Goal: Communication & Community: Answer question/provide support

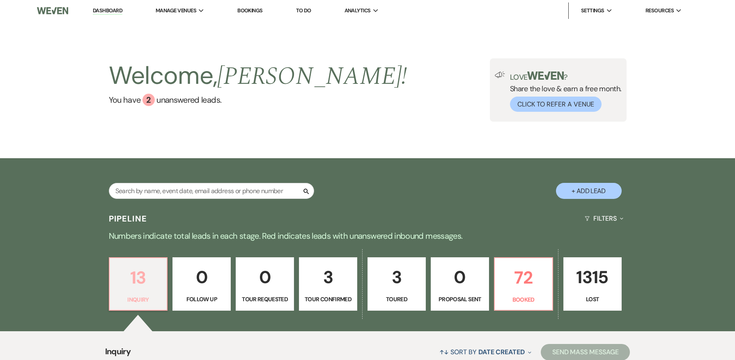
click at [131, 277] on p "13" at bounding box center [139, 278] width 48 height 28
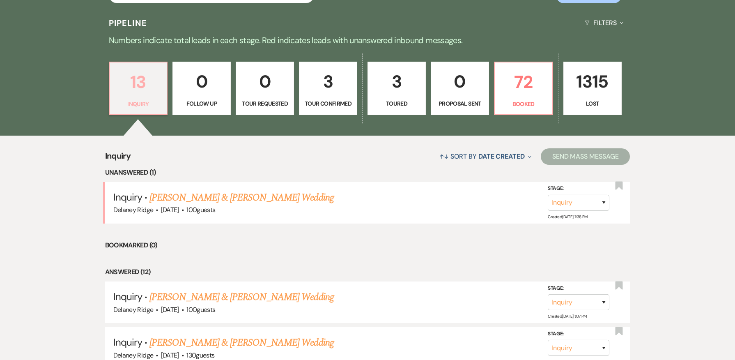
scroll to position [205, 0]
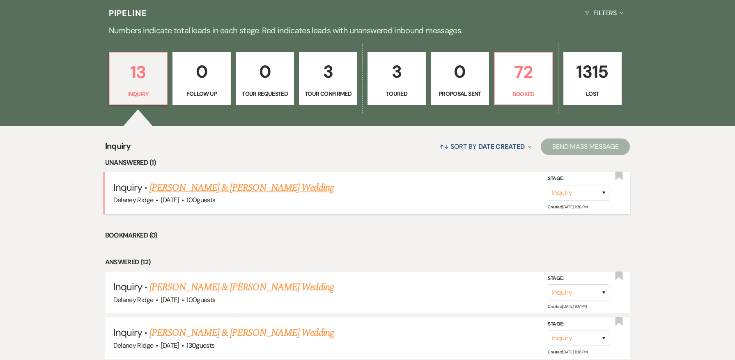
click at [237, 194] on link "Kayla Hovis & Alan Christopher's Wedding" at bounding box center [242, 187] width 184 height 15
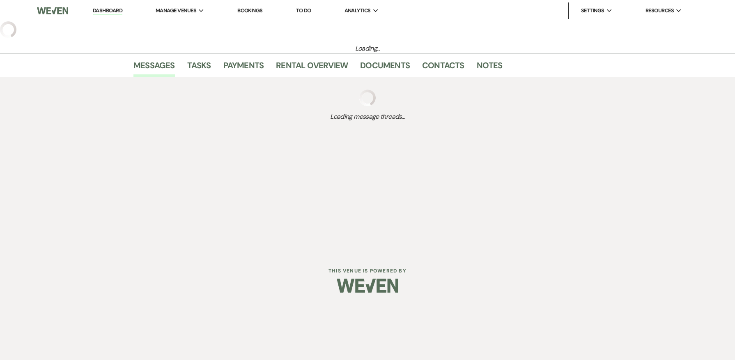
select select "5"
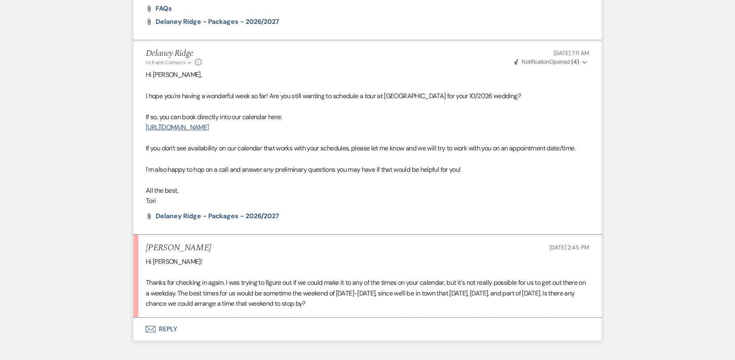
scroll to position [775, 0]
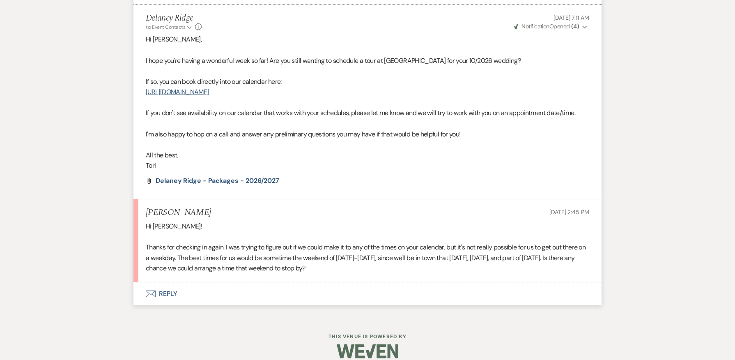
click at [166, 284] on button "Envelope Reply" at bounding box center [368, 293] width 468 height 23
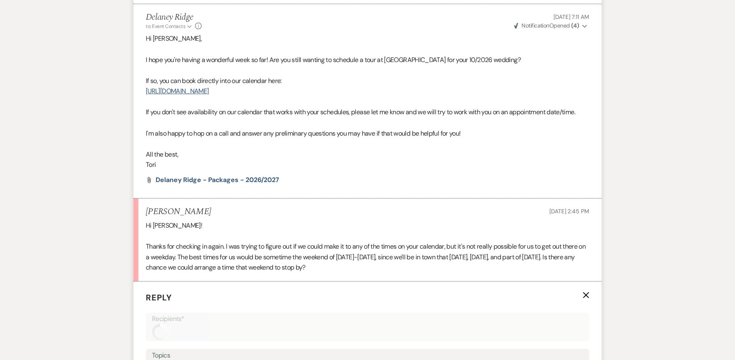
scroll to position [932, 0]
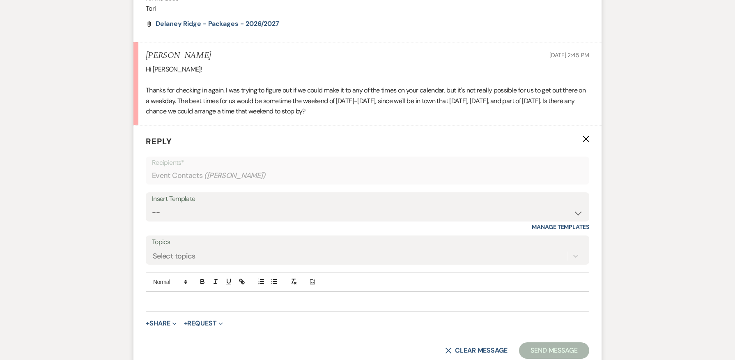
click at [185, 297] on p at bounding box center [367, 301] width 431 height 9
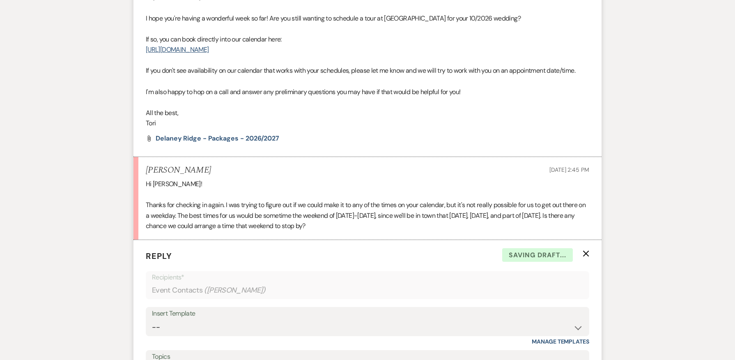
scroll to position [571, 0]
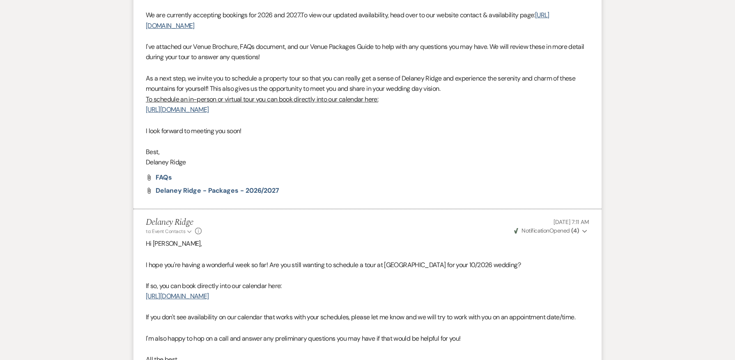
click at [371, 270] on p at bounding box center [368, 275] width 444 height 11
drag, startPoint x: 290, startPoint y: 284, endPoint x: 145, endPoint y: 289, distance: 145.5
click at [145, 289] on li "Delaney Ridge to: Event Contacts Expand Info Aug 12, 2025, 7:11 AM Weven Check …" at bounding box center [368, 306] width 468 height 194
copy link "https://calendly.com/delaneyridge/property-tour"
click at [379, 260] on p "I hope you're having a wonderful week so far! Are you still wanting to schedule…" at bounding box center [368, 265] width 444 height 11
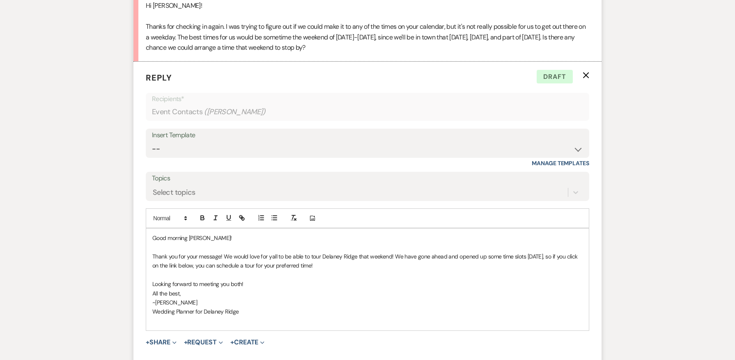
scroll to position [1022, 0]
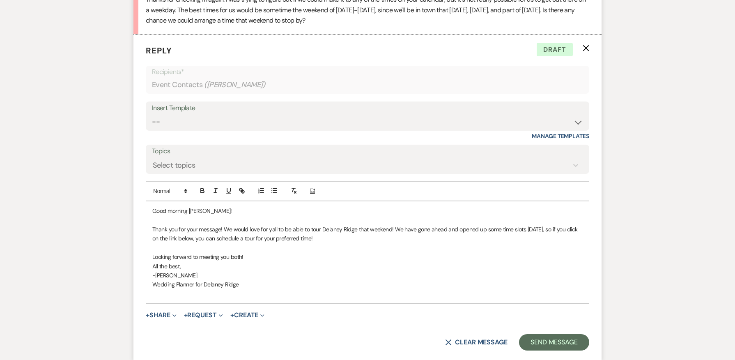
click at [161, 289] on p at bounding box center [367, 293] width 431 height 9
click at [557, 334] on button "Send Message" at bounding box center [554, 342] width 70 height 16
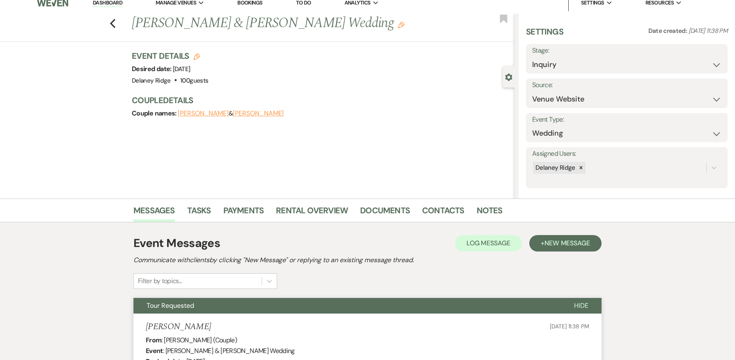
scroll to position [0, 0]
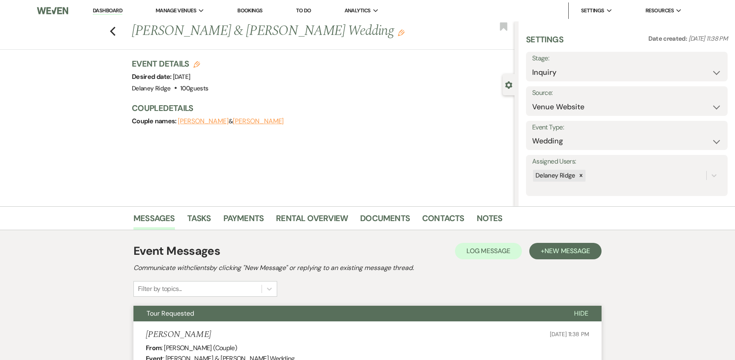
click at [102, 7] on link "Dashboard" at bounding box center [108, 11] width 30 height 8
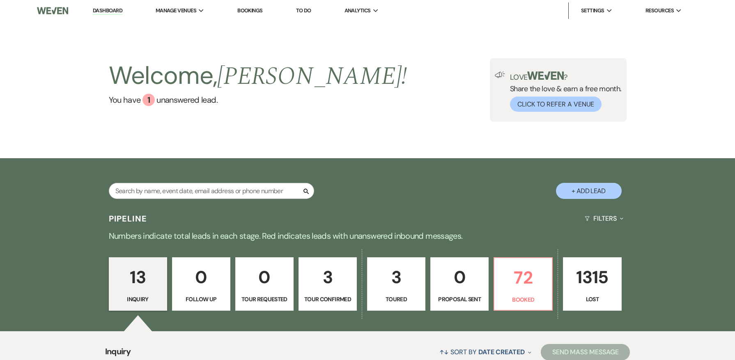
click at [495, 254] on div "13 Inquiry 0 Follow Up 0 Tour Requested 3 Tour Confirmed 3 Toured 0 Proposal Se…" at bounding box center [368, 289] width 592 height 84
click at [400, 286] on p "3" at bounding box center [397, 277] width 48 height 28
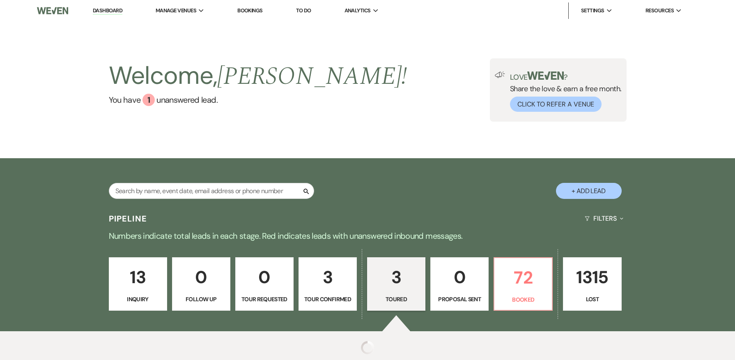
select select "5"
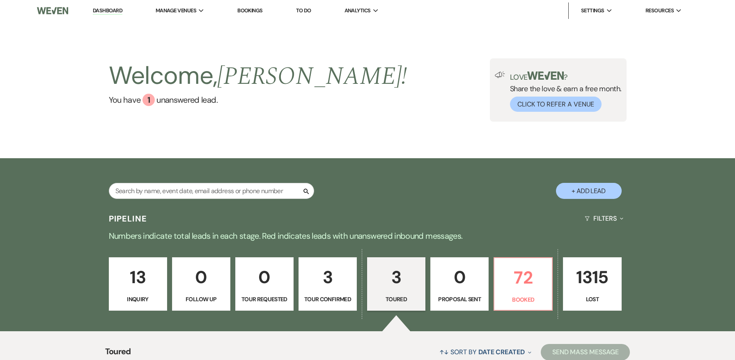
scroll to position [205, 0]
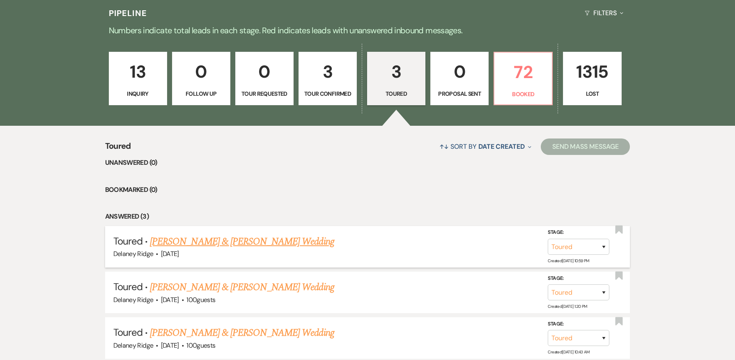
click at [240, 238] on link "Daniel Mueller & Layla Campbell's Wedding" at bounding box center [242, 241] width 184 height 15
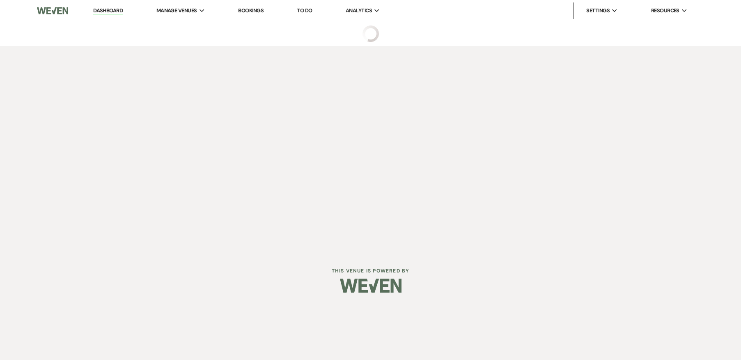
select select "5"
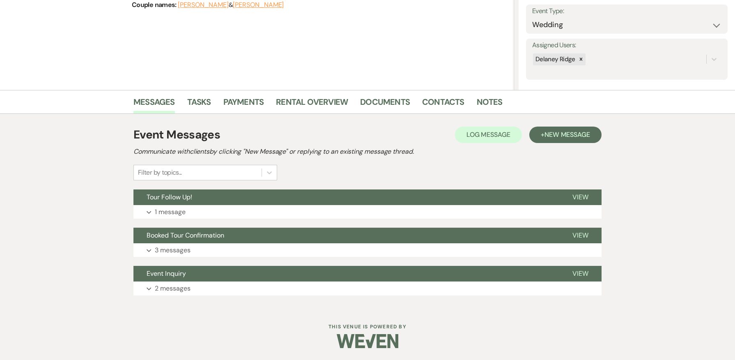
scroll to position [117, 0]
click at [389, 203] on button "Tour Follow Up!" at bounding box center [347, 197] width 426 height 16
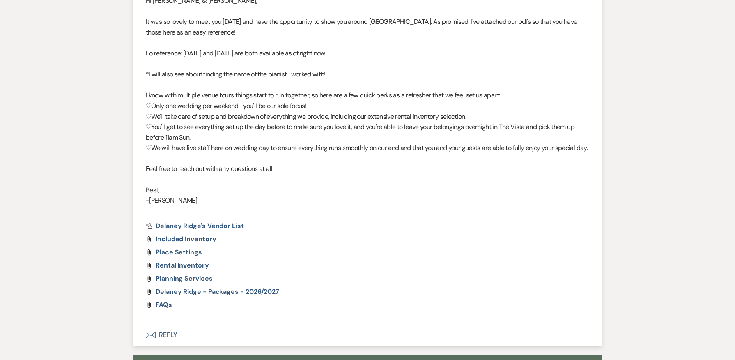
scroll to position [494, 0]
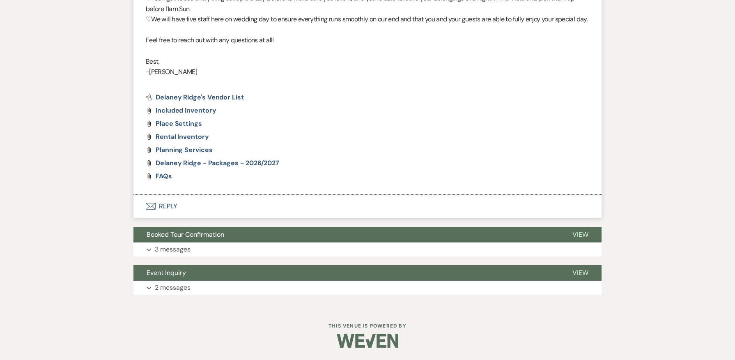
click at [164, 208] on button "Envelope Reply" at bounding box center [368, 206] width 468 height 23
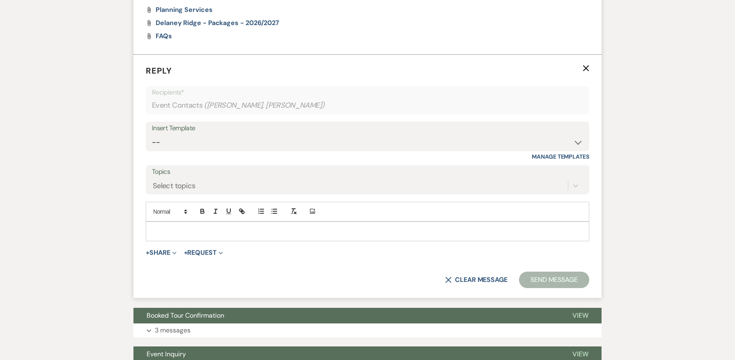
scroll to position [631, 0]
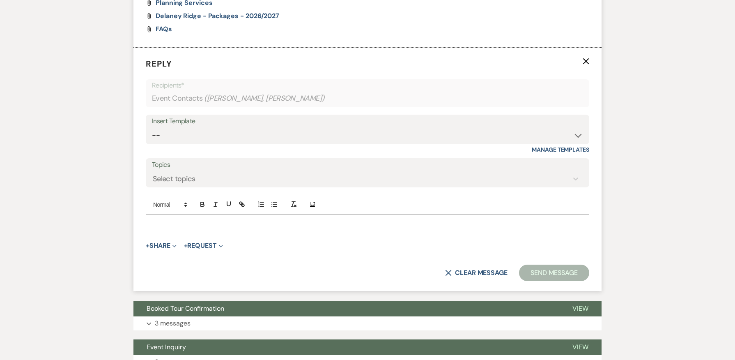
click at [195, 229] on p at bounding box center [367, 224] width 431 height 9
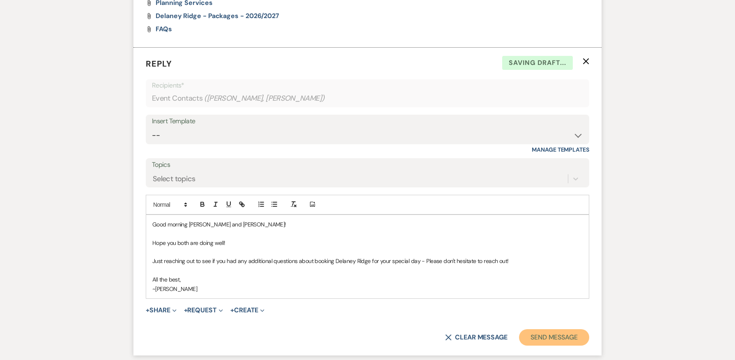
click at [541, 345] on button "Send Message" at bounding box center [554, 337] width 70 height 16
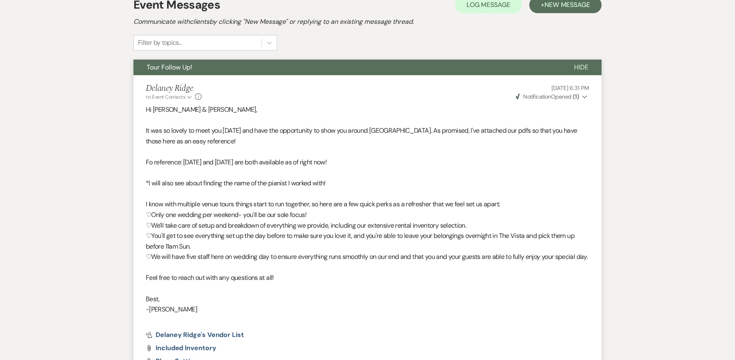
scroll to position [0, 0]
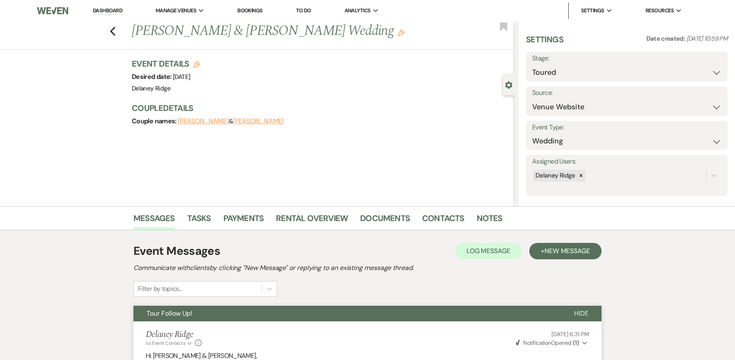
click at [121, 32] on div "Previous Daniel Mueller & Layla Campbell's Wedding Edit Bookmark" at bounding box center [255, 35] width 519 height 28
click at [115, 31] on icon "Previous" at bounding box center [113, 31] width 6 height 10
select select "5"
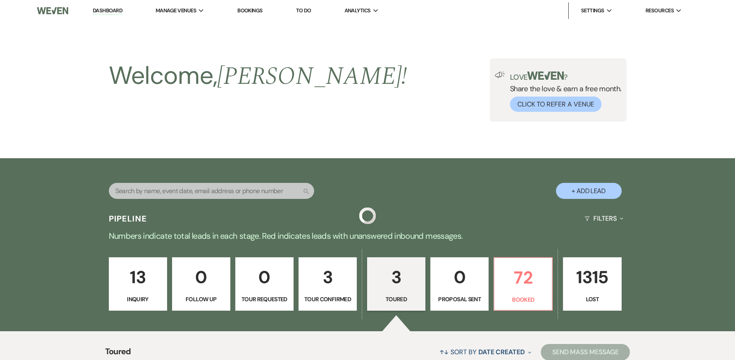
scroll to position [205, 0]
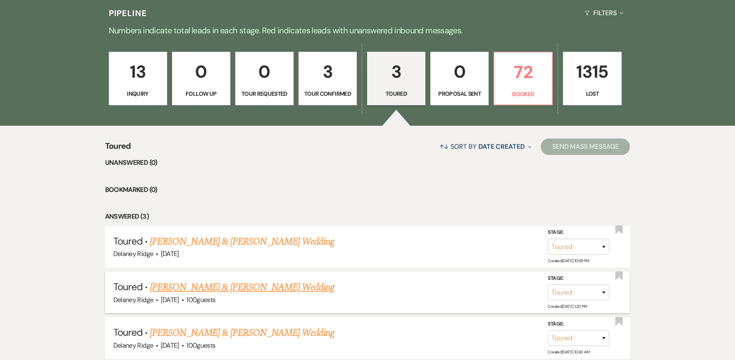
click at [262, 287] on link "Jesse Wagner & Morgan Graichen's Wedding" at bounding box center [242, 287] width 184 height 15
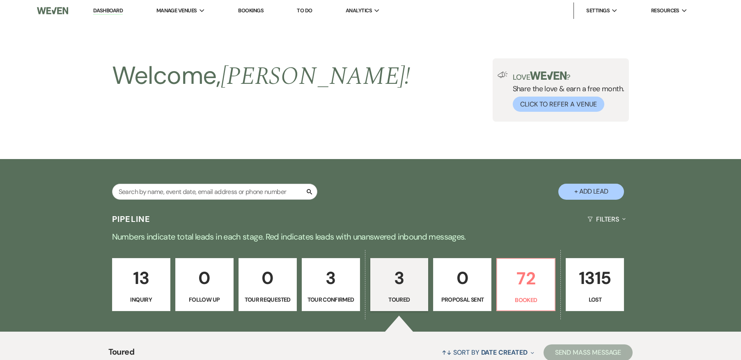
select select "5"
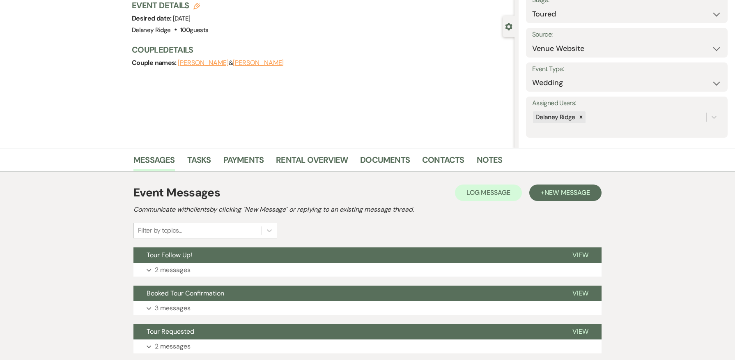
scroll to position [117, 0]
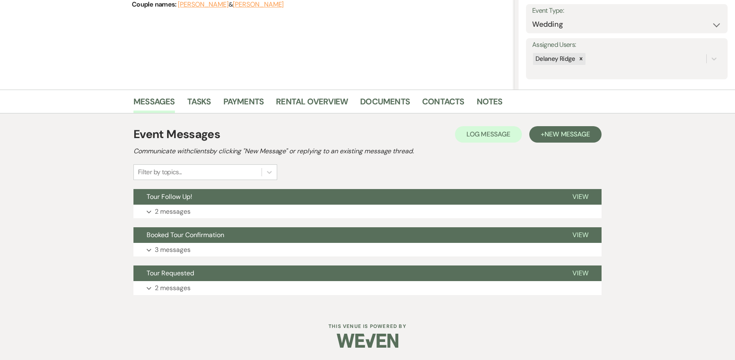
click at [264, 223] on div "Event Messages Log Log Message + New Message Communicate with clients by clicki…" at bounding box center [368, 210] width 468 height 177
click at [262, 213] on button "Expand 2 messages" at bounding box center [368, 212] width 468 height 14
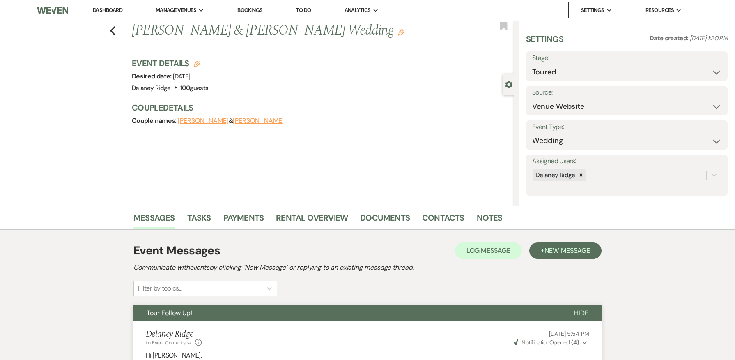
scroll to position [0, 0]
click at [114, 32] on use "button" at bounding box center [112, 31] width 5 height 9
select select "5"
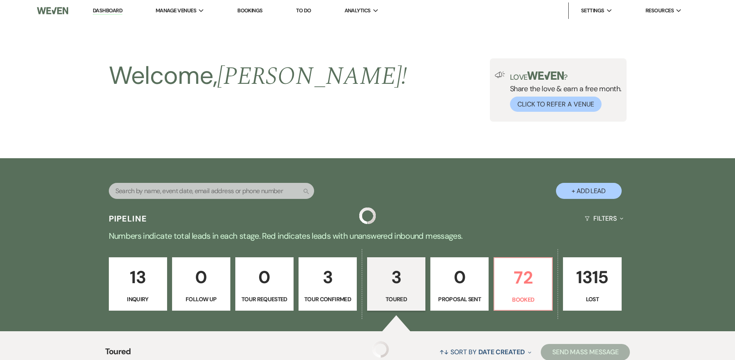
scroll to position [205, 0]
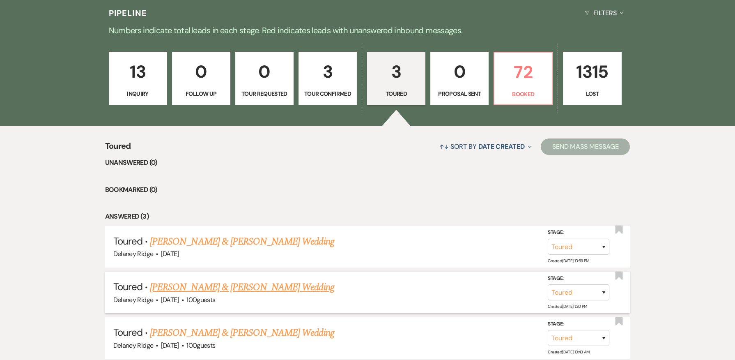
click at [243, 285] on link "Jesse Wagner & Morgan Graichen's Wedding" at bounding box center [242, 287] width 184 height 15
select select "5"
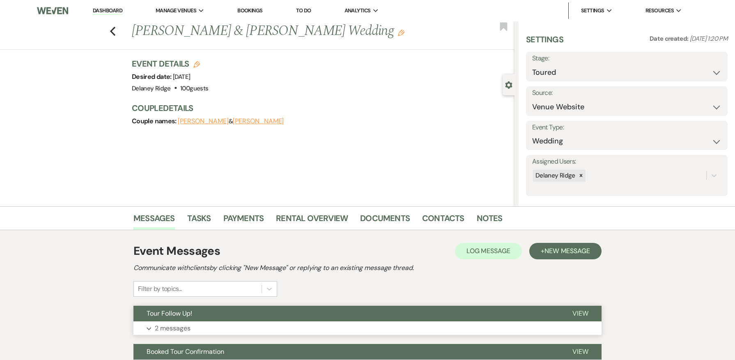
click at [269, 322] on button "Expand 2 messages" at bounding box center [368, 328] width 468 height 14
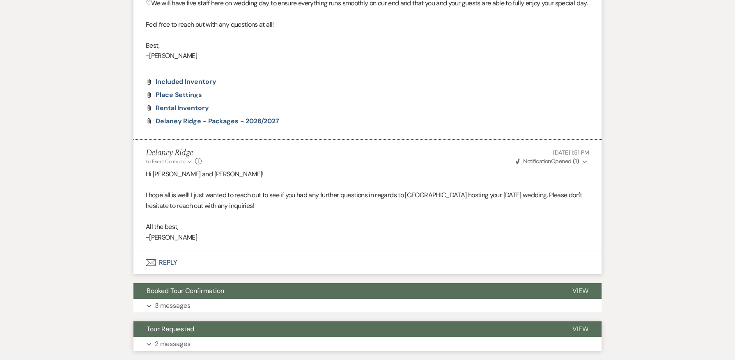
scroll to position [587, 0]
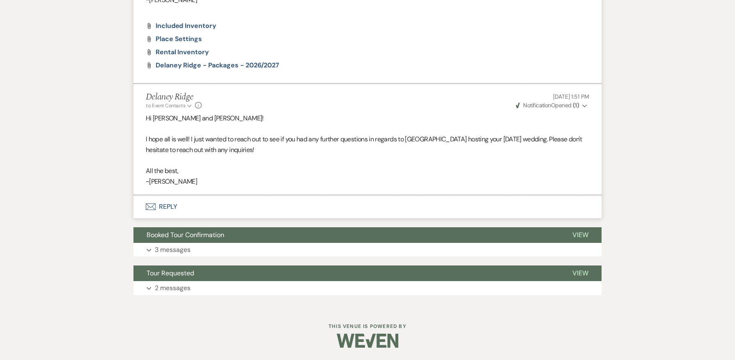
click at [167, 202] on button "Envelope Reply" at bounding box center [368, 206] width 468 height 23
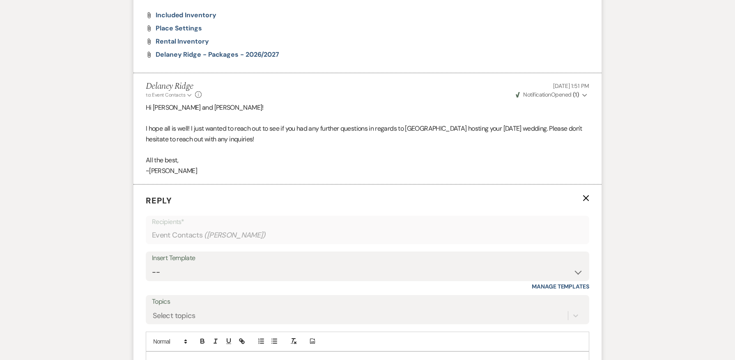
click at [182, 318] on form "Reply X Recipients* Event Contacts ( Morgan Graichen ) Insert Template -- Inqui…" at bounding box center [368, 305] width 468 height 243
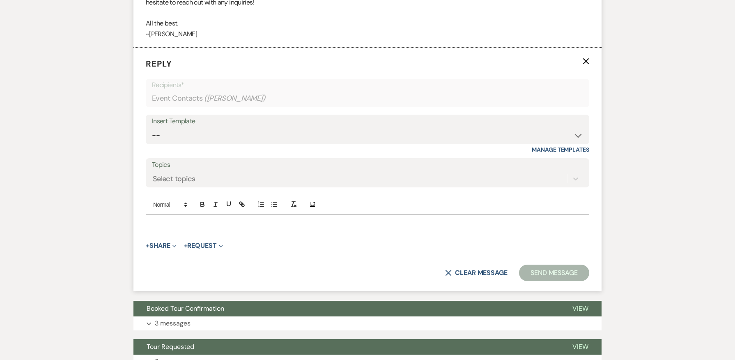
click at [187, 229] on p at bounding box center [367, 224] width 431 height 9
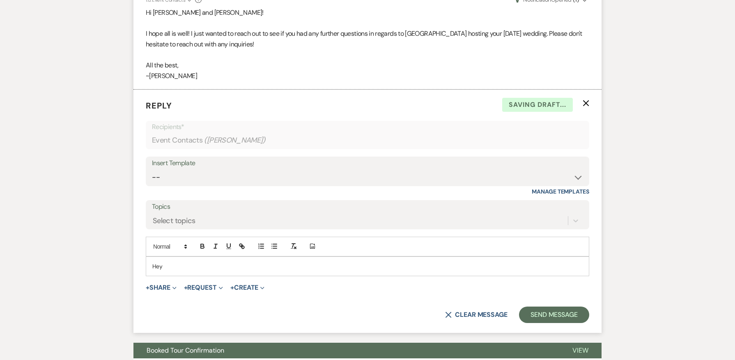
scroll to position [683, 0]
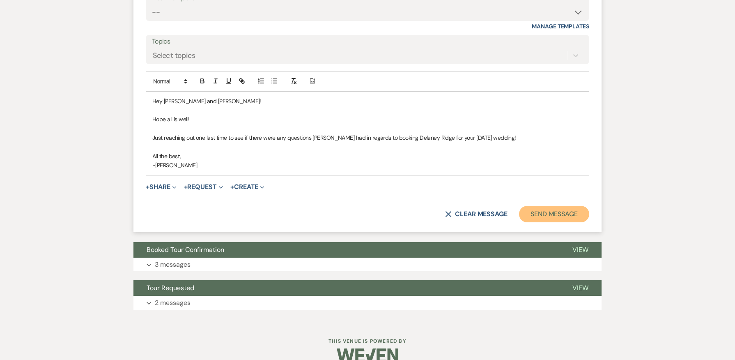
click at [576, 222] on button "Send Message" at bounding box center [554, 214] width 70 height 16
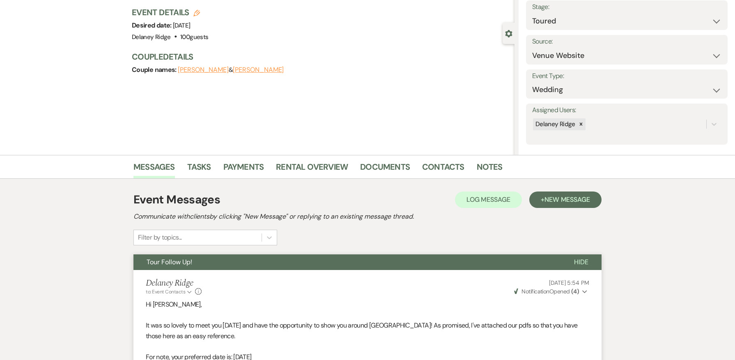
scroll to position [0, 0]
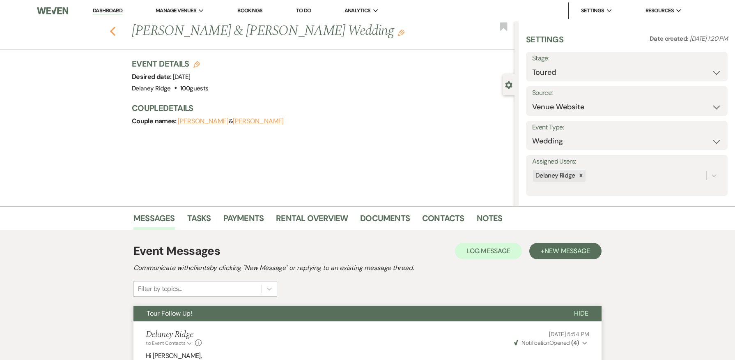
click at [116, 30] on icon "Previous" at bounding box center [113, 31] width 6 height 10
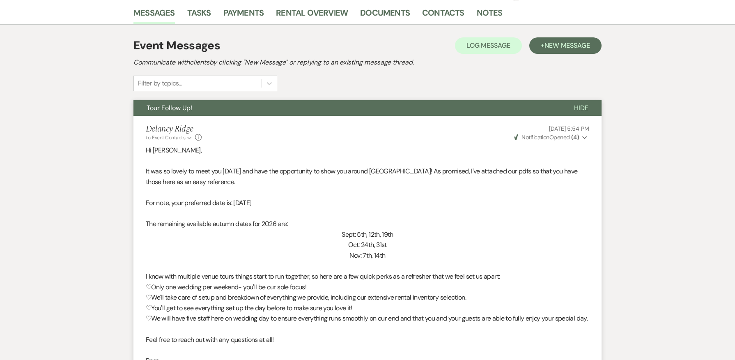
select select "5"
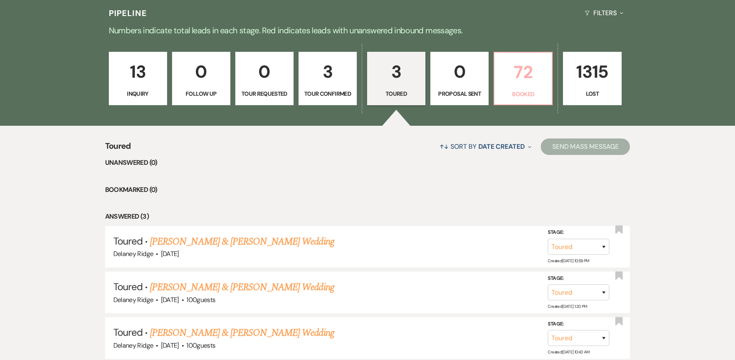
click at [518, 84] on p "72" at bounding box center [524, 72] width 48 height 28
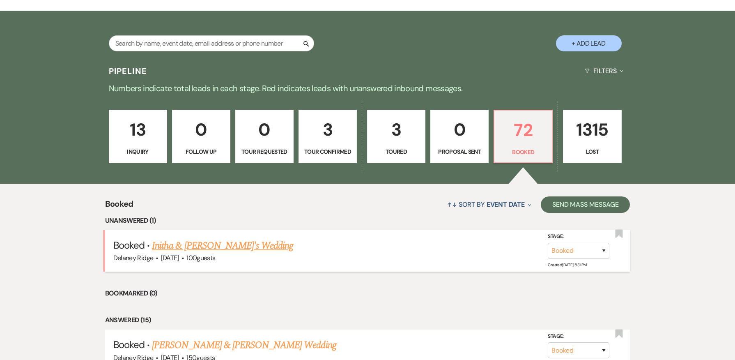
scroll to position [164, 0]
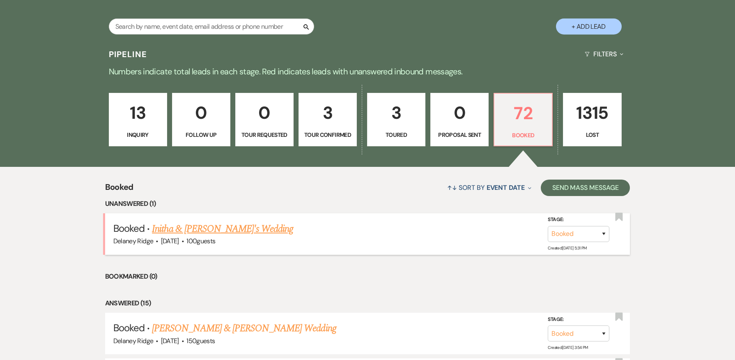
click at [222, 232] on link "Initha & Aaron's Wedding" at bounding box center [222, 228] width 141 height 15
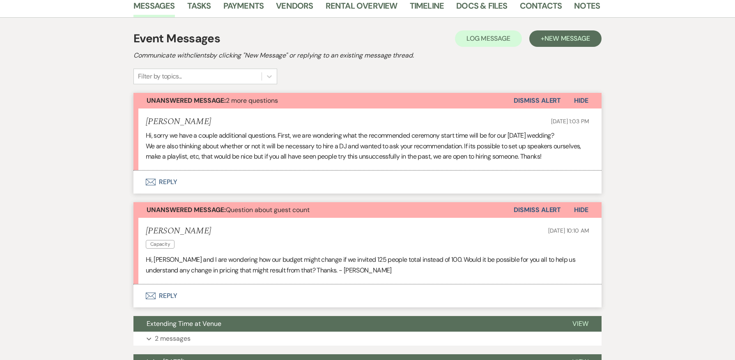
scroll to position [246, 0]
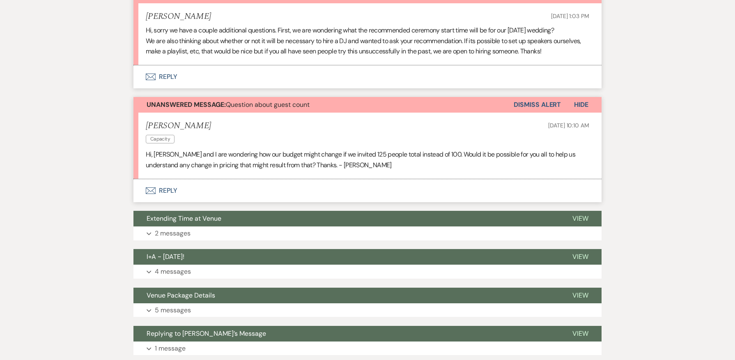
click at [168, 189] on button "Envelope Reply" at bounding box center [368, 190] width 468 height 23
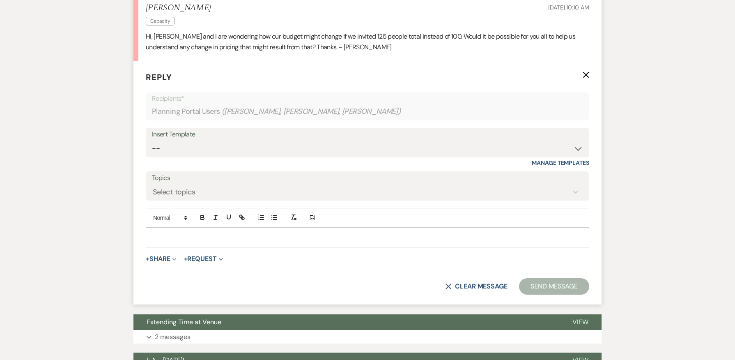
scroll to position [367, 0]
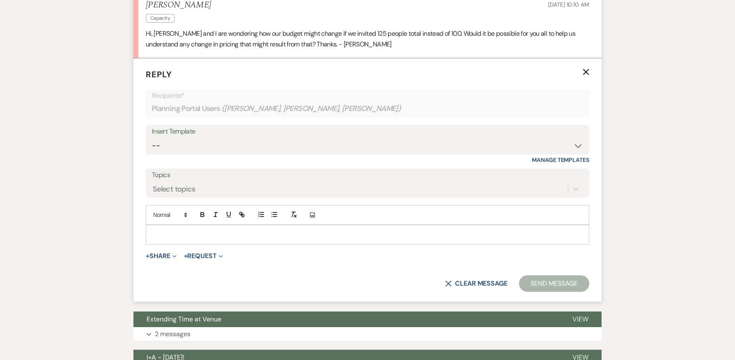
click at [173, 230] on div at bounding box center [367, 234] width 443 height 19
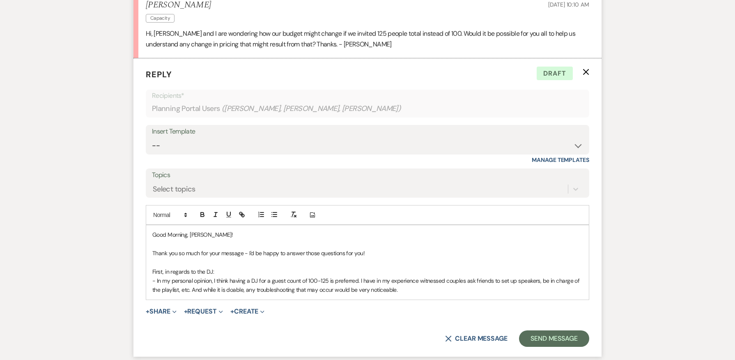
click at [228, 281] on p "- In my personal opinion, I think having a DJ for a guest count of 100-125 is p…" at bounding box center [367, 285] width 431 height 18
click at [555, 283] on p "- In my personal opinion, having a DJ for a guest count of 100-125 is preferred…" at bounding box center [367, 285] width 431 height 18
click at [409, 293] on p "- In my personal opinion, having a DJ for a guest count of 100-125 is preferred…" at bounding box center [367, 285] width 431 height 18
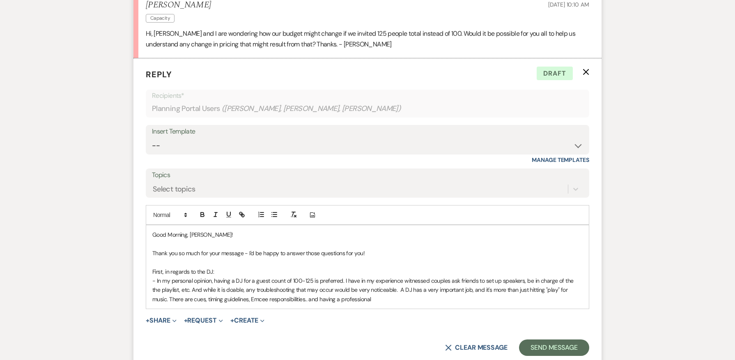
click at [290, 299] on p "- In my personal opinion, having a DJ for a guest count of 100-125 is preferred…" at bounding box center [367, 290] width 431 height 28
click at [286, 300] on p "- In my personal opinion, having a DJ for a guest count of 100-125 is preferred…" at bounding box center [367, 290] width 431 height 28
click at [288, 298] on p "- In my personal opinion, having a DJ for a guest count of 100-125 is preferred…" at bounding box center [367, 290] width 431 height 28
click at [423, 304] on div "Good Morning, Aaron! Thank you so much for your message - I'd be happy to answe…" at bounding box center [367, 266] width 443 height 83
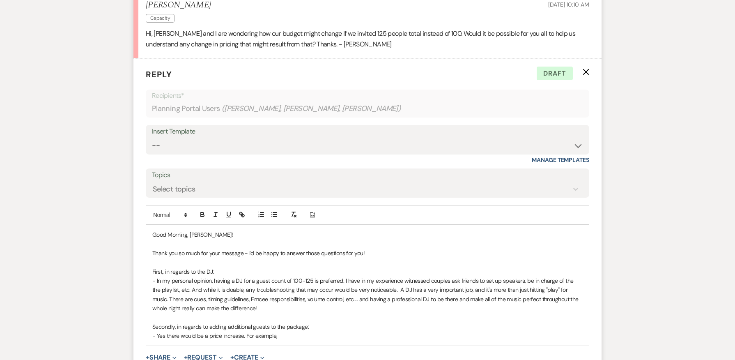
click at [338, 136] on div "Insert Template" at bounding box center [367, 132] width 431 height 12
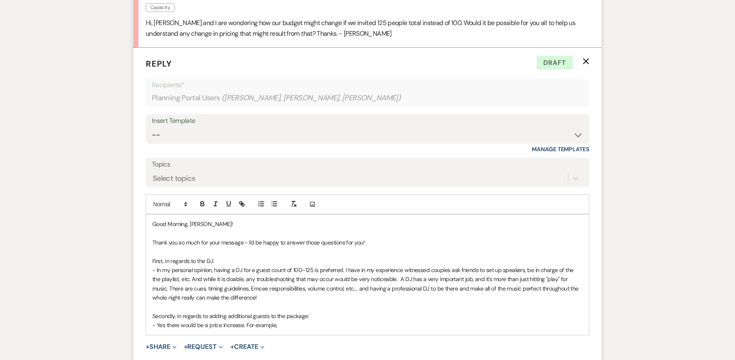
scroll to position [449, 0]
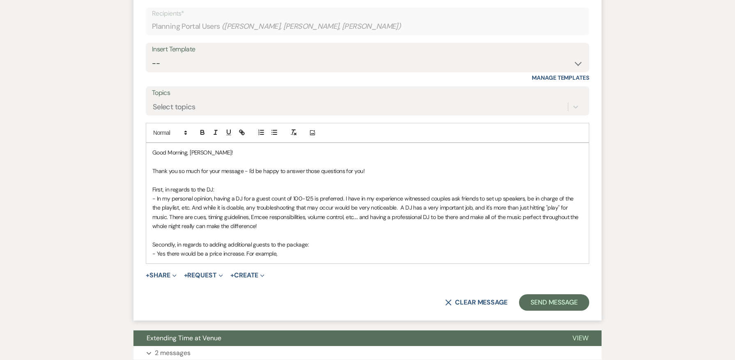
click at [286, 250] on p "- Yes there would be a price increase. For example," at bounding box center [367, 253] width 431 height 9
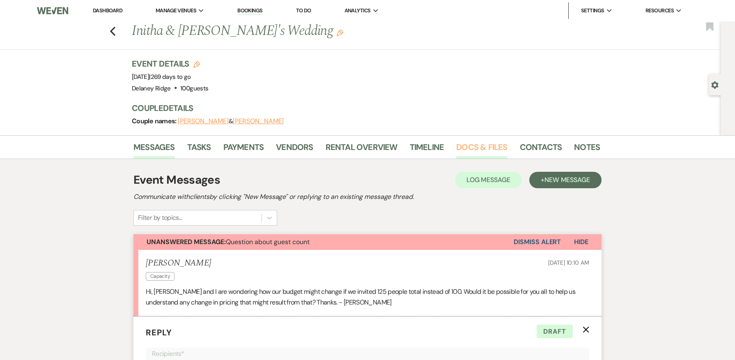
click at [472, 143] on link "Docs & Files" at bounding box center [481, 149] width 51 height 18
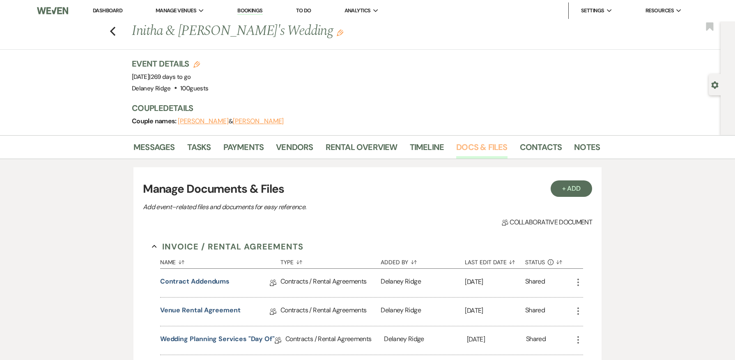
scroll to position [123, 0]
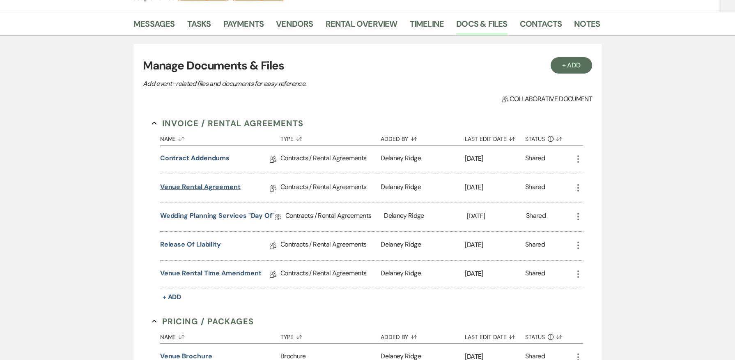
click at [197, 189] on link "Venue Rental Agreement" at bounding box center [200, 188] width 81 height 13
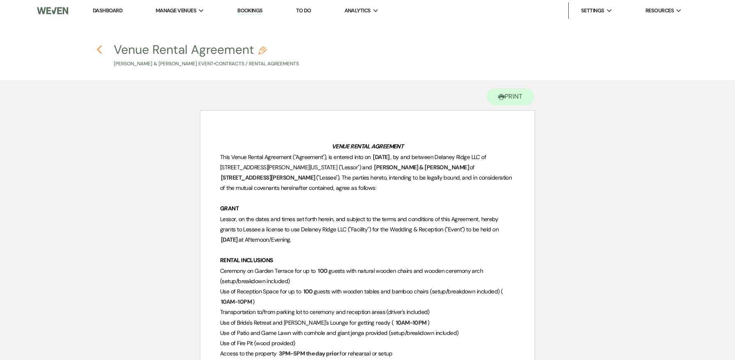
click at [102, 49] on icon "Previous" at bounding box center [100, 50] width 6 height 10
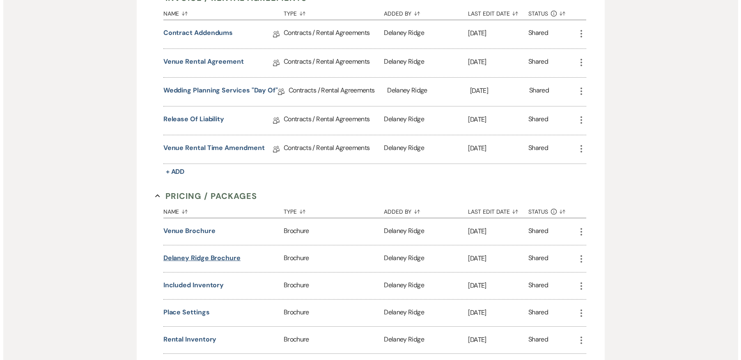
scroll to position [329, 0]
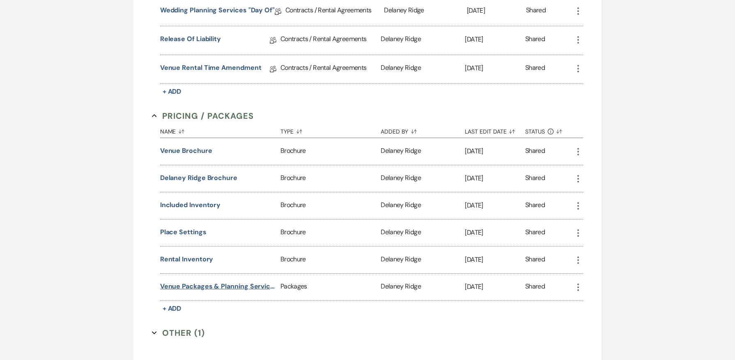
click at [201, 285] on button "Venue Packages & Planning Services" at bounding box center [218, 286] width 117 height 10
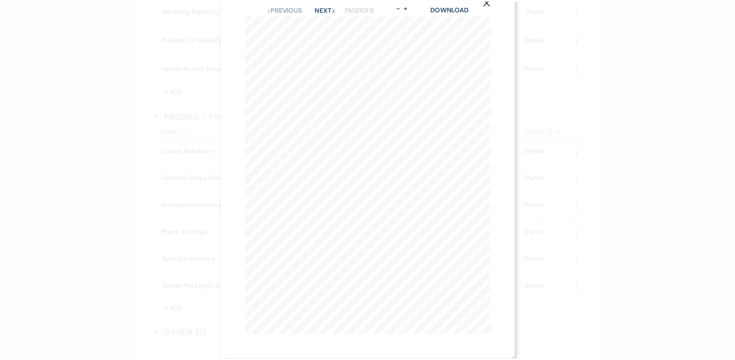
scroll to position [0, 0]
click at [322, 28] on button "Next Next" at bounding box center [328, 30] width 21 height 7
click at [322, 28] on button "Next Next" at bounding box center [327, 30] width 21 height 7
click at [494, 25] on use "button" at bounding box center [490, 22] width 7 height 7
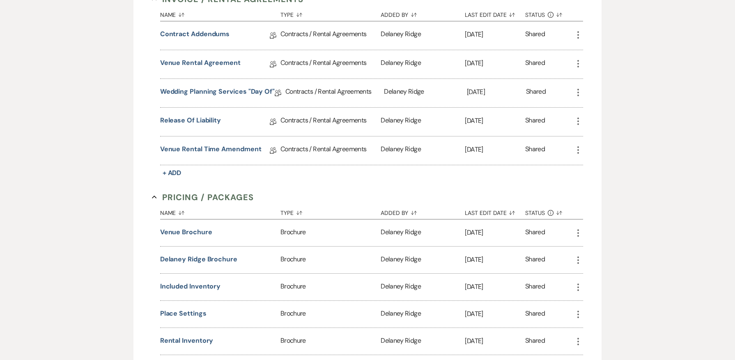
scroll to position [246, 0]
click at [202, 64] on link "Venue Rental Agreement" at bounding box center [200, 65] width 81 height 13
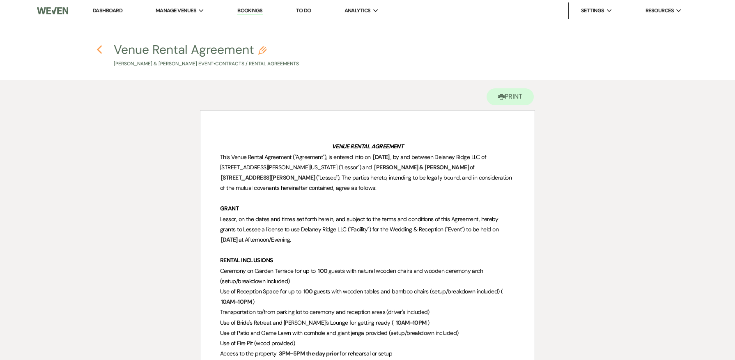
click at [98, 49] on use "button" at bounding box center [99, 49] width 5 height 9
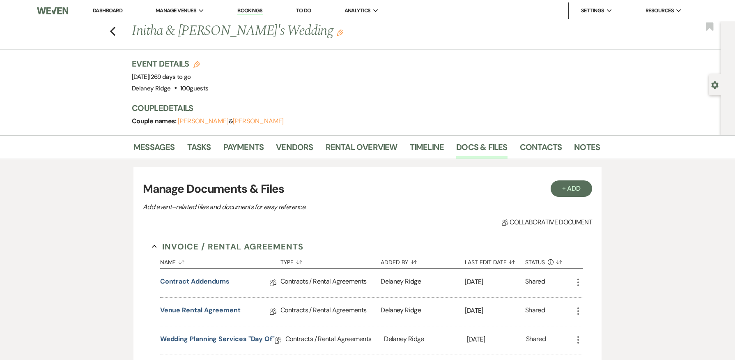
scroll to position [246, 0]
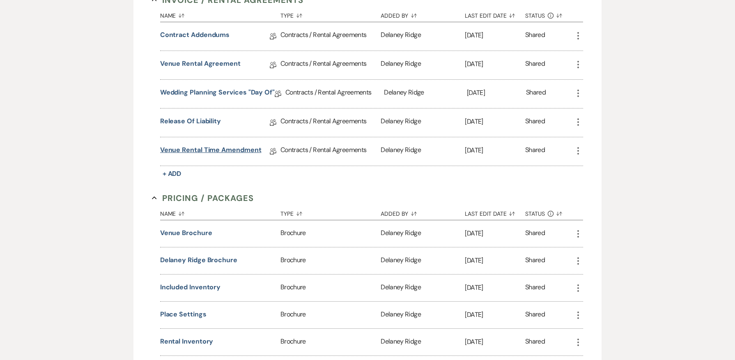
click at [229, 151] on link "Venue Rental Time Amendment" at bounding box center [210, 151] width 101 height 13
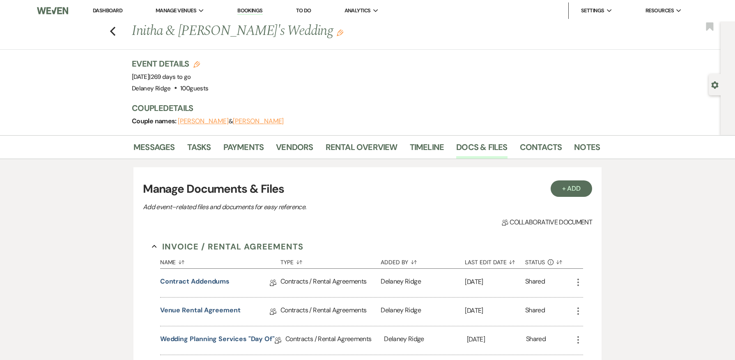
scroll to position [246, 0]
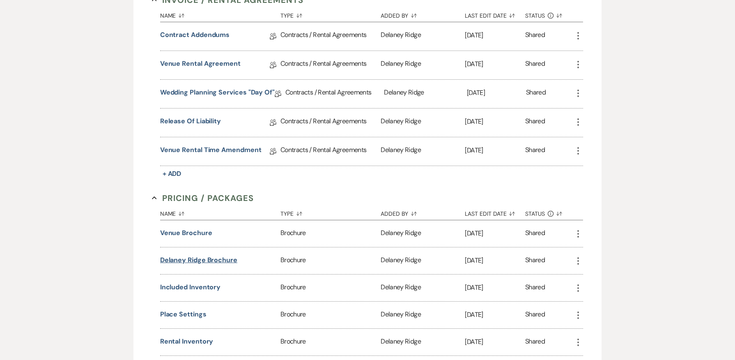
click at [198, 255] on button "Delaney Ridge Brochure" at bounding box center [198, 260] width 77 height 10
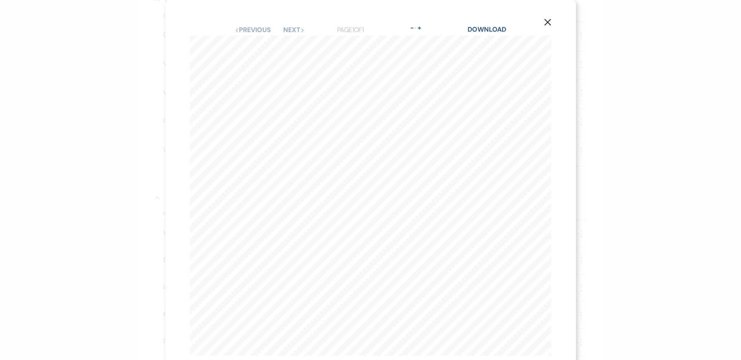
click at [544, 22] on use "button" at bounding box center [547, 22] width 7 height 7
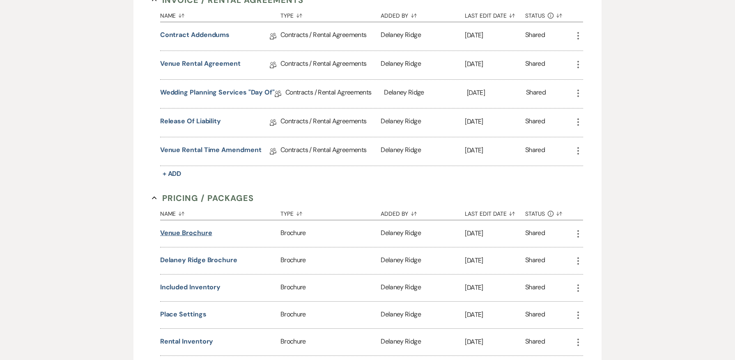
click at [200, 234] on button "Venue Brochure" at bounding box center [186, 233] width 52 height 10
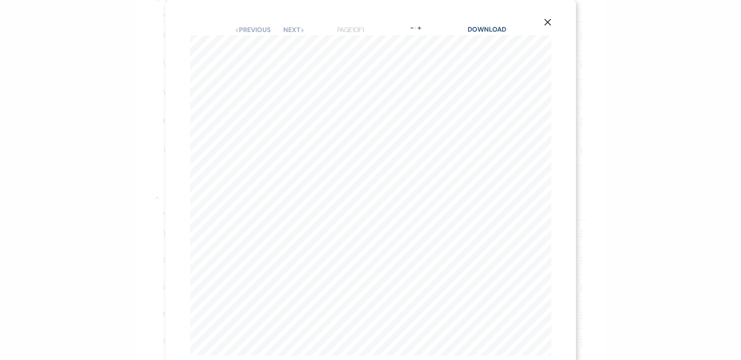
click at [550, 18] on button "X" at bounding box center [548, 22] width 12 height 14
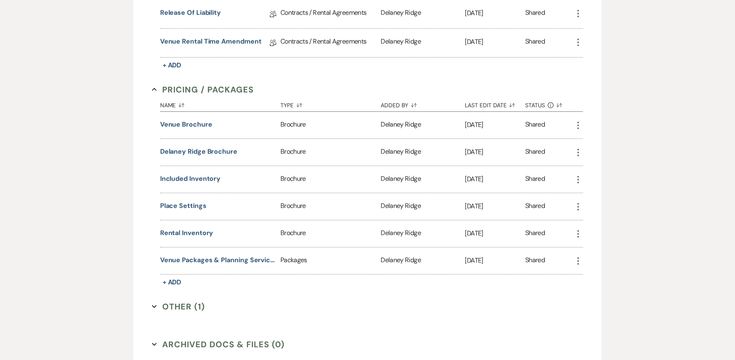
scroll to position [370, 0]
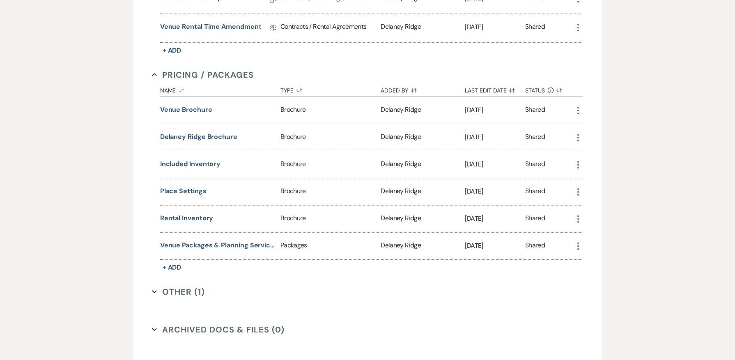
click at [228, 248] on button "Venue Packages & Planning Services" at bounding box center [218, 245] width 117 height 10
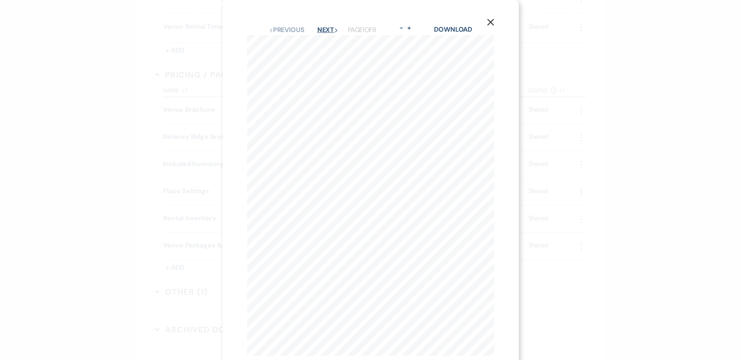
click at [322, 29] on button "Next Next" at bounding box center [328, 30] width 21 height 7
click at [496, 20] on button "X" at bounding box center [491, 22] width 12 height 14
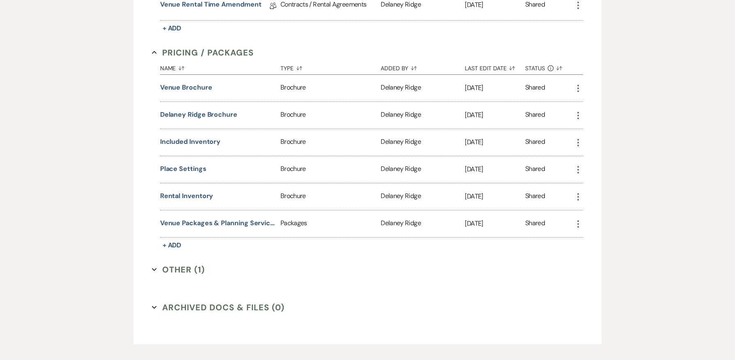
scroll to position [411, 0]
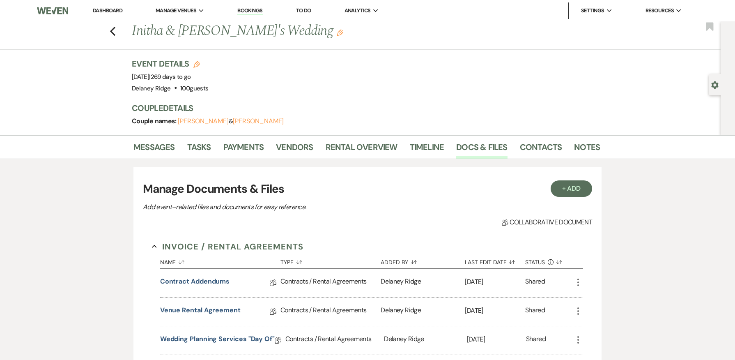
click at [104, 7] on link "Dashboard" at bounding box center [108, 10] width 30 height 7
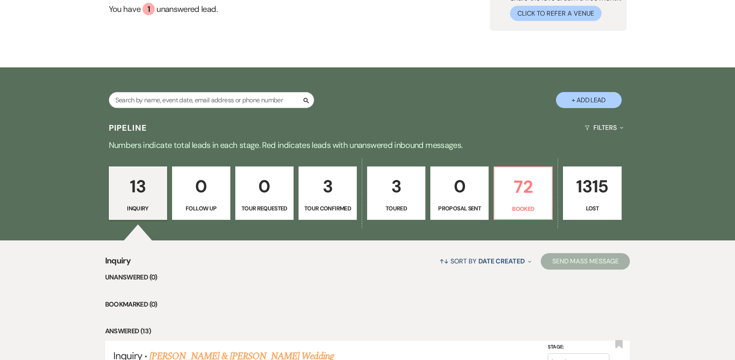
scroll to position [164, 0]
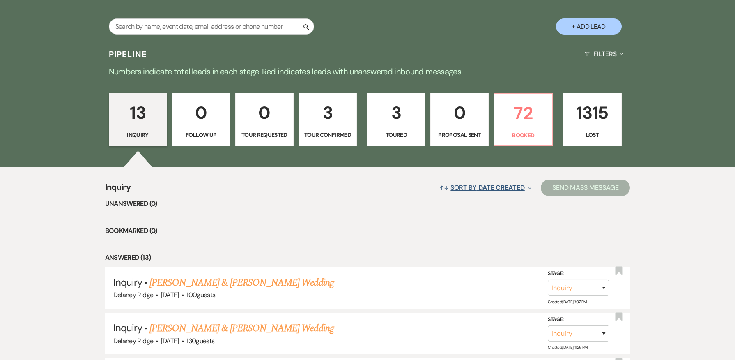
click at [519, 187] on span "Date Created" at bounding box center [502, 187] width 46 height 9
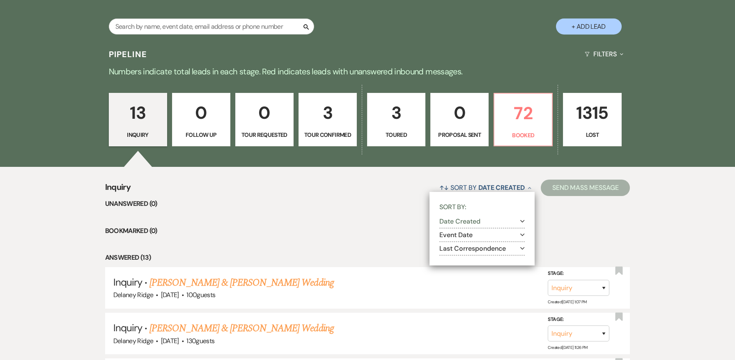
click at [515, 247] on button "Last Correspondence Expand" at bounding box center [482, 248] width 85 height 7
click at [483, 269] on label "Oldest to most recent" at bounding box center [487, 270] width 75 height 10
click at [456, 269] on input "Oldest to most recent" at bounding box center [452, 268] width 5 height 5
radio input "true"
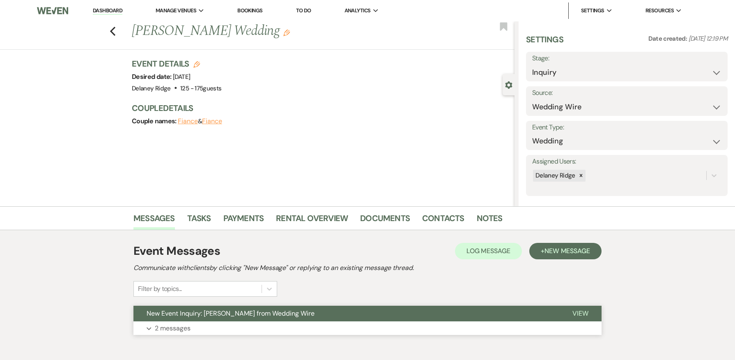
click at [349, 327] on button "Expand 2 messages" at bounding box center [368, 328] width 468 height 14
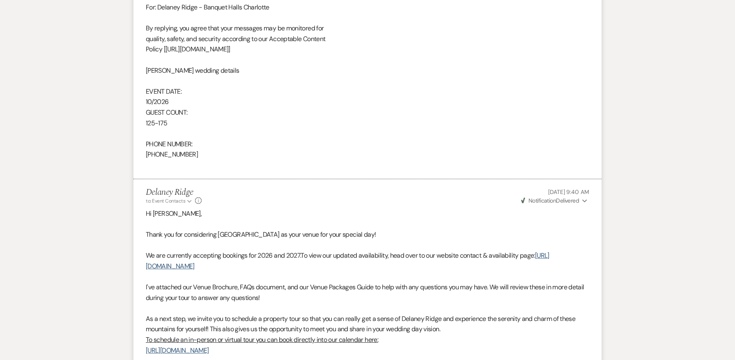
scroll to position [575, 0]
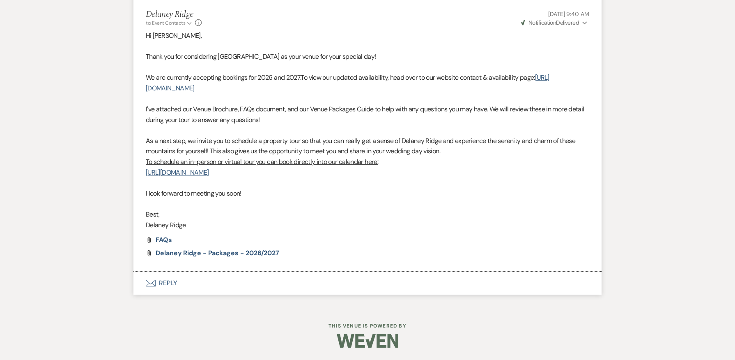
click at [155, 285] on icon "Envelope" at bounding box center [151, 283] width 10 height 7
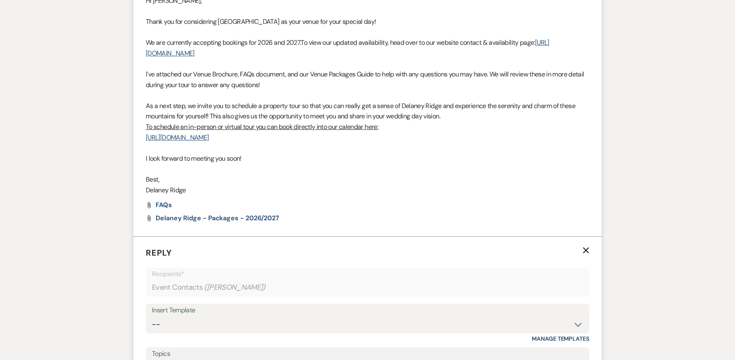
scroll to position [865, 0]
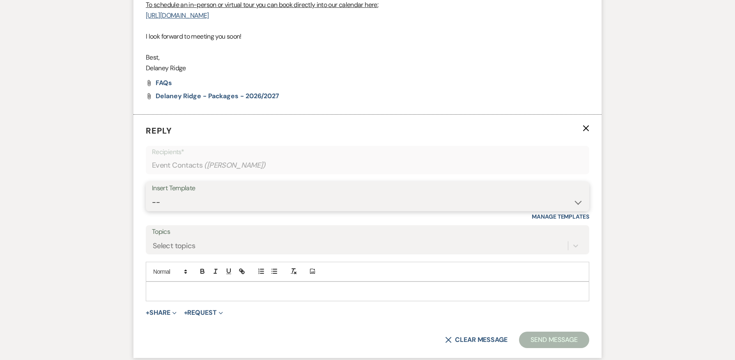
click at [236, 198] on select "-- Inquiry Follow Up - Let's Book a Tour! Booked Tour Confirmation Final Detail…" at bounding box center [367, 202] width 431 height 16
select select "851"
click at [152, 194] on select "-- Inquiry Follow Up - Let's Book a Tour! Booked Tour Confirmation Final Detail…" at bounding box center [367, 202] width 431 height 16
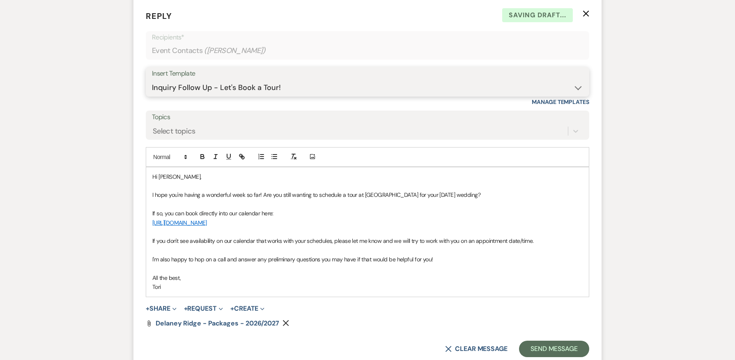
scroll to position [988, 0]
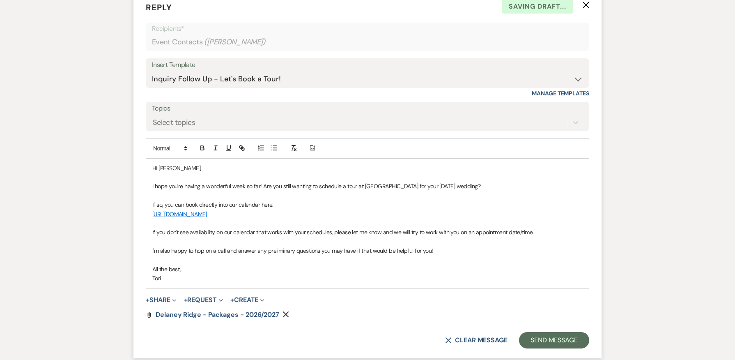
click at [433, 186] on p "I hope you're having a wonderful week so far! Are you still wanting to schedule…" at bounding box center [367, 186] width 431 height 9
click at [548, 337] on button "Send Message" at bounding box center [554, 340] width 70 height 16
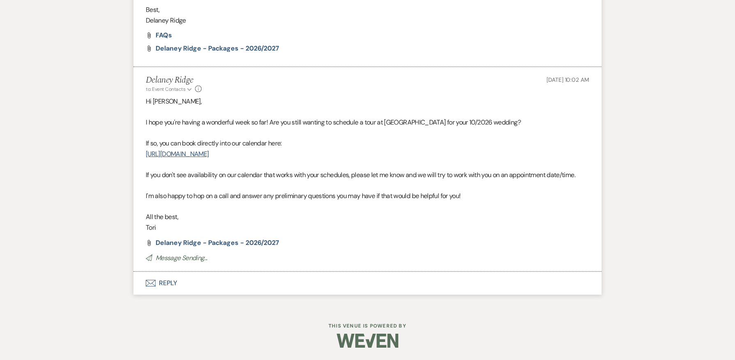
scroll to position [902, 0]
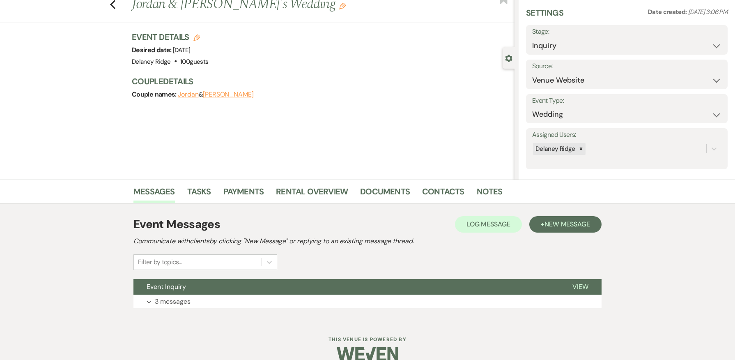
scroll to position [40, 0]
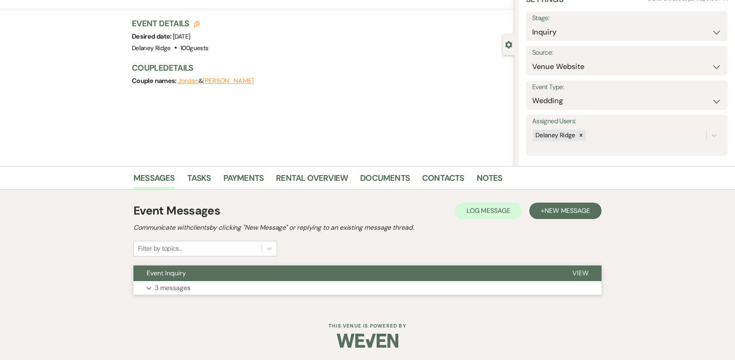
drag, startPoint x: 358, startPoint y: 267, endPoint x: 357, endPoint y: 280, distance: 12.8
click at [358, 267] on button "Event Inquiry" at bounding box center [347, 273] width 426 height 16
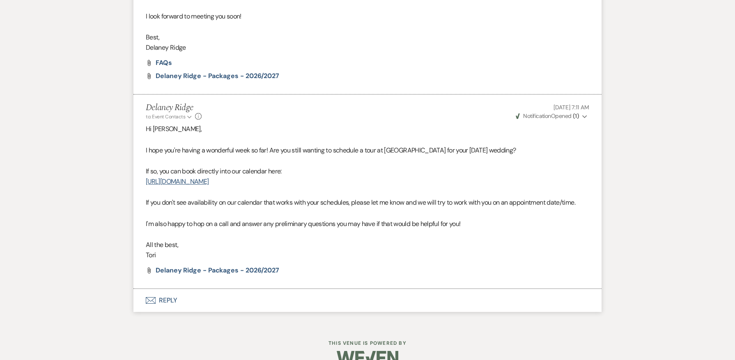
scroll to position [702, 0]
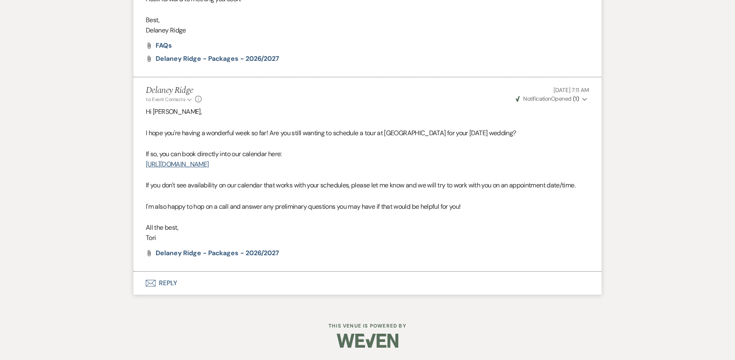
click at [231, 285] on button "Envelope Reply" at bounding box center [368, 283] width 468 height 23
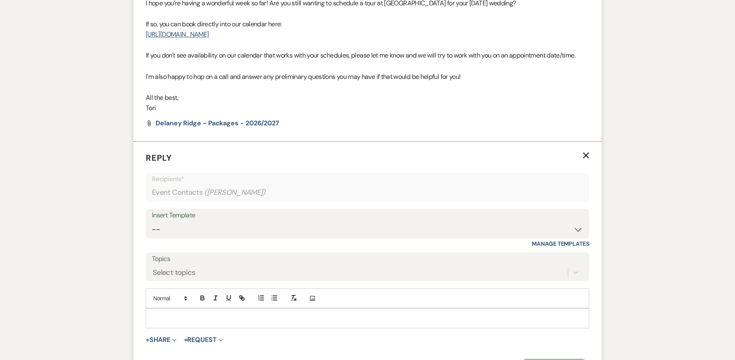
scroll to position [859, 0]
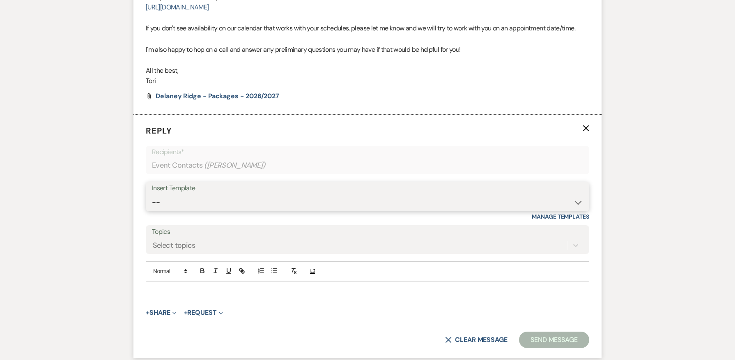
click at [234, 202] on select "-- Inquiry Follow Up - Let's Book a Tour! Booked Tour Confirmation Final Detail…" at bounding box center [367, 202] width 431 height 16
select select "958"
click at [152, 194] on select "-- Inquiry Follow Up - Let's Book a Tour! Booked Tour Confirmation Final Detail…" at bounding box center [367, 202] width 431 height 16
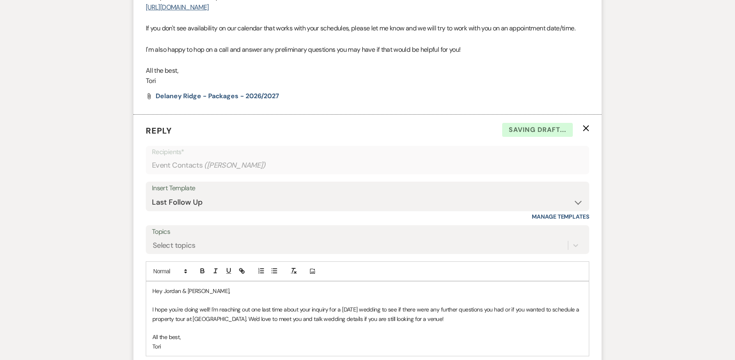
click at [359, 311] on p "I hope you're doing well! I'm reaching out one last time about your inquiry for…" at bounding box center [367, 314] width 431 height 18
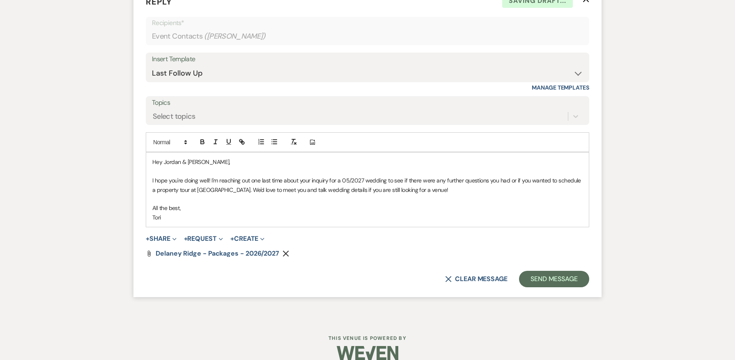
scroll to position [1001, 0]
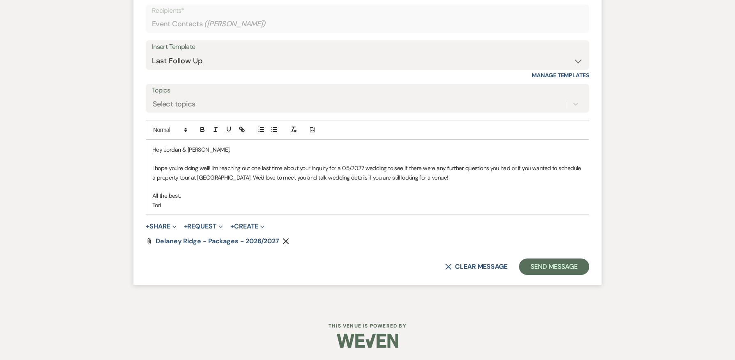
click at [538, 258] on form "Reply X Saving draft... Recipients* Event Contacts ( Anakin ) Insert Template -…" at bounding box center [368, 128] width 468 height 311
click at [541, 263] on button "Send Message" at bounding box center [554, 266] width 70 height 16
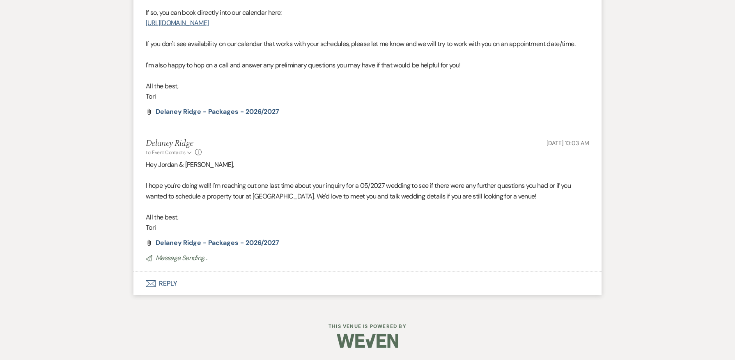
scroll to position [833, 0]
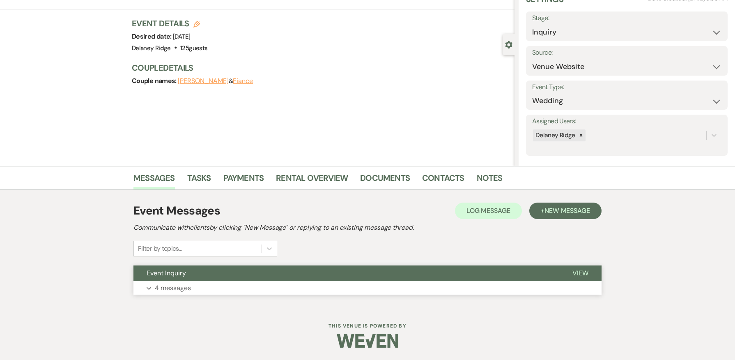
click at [392, 280] on button "Event Inquiry" at bounding box center [347, 273] width 426 height 16
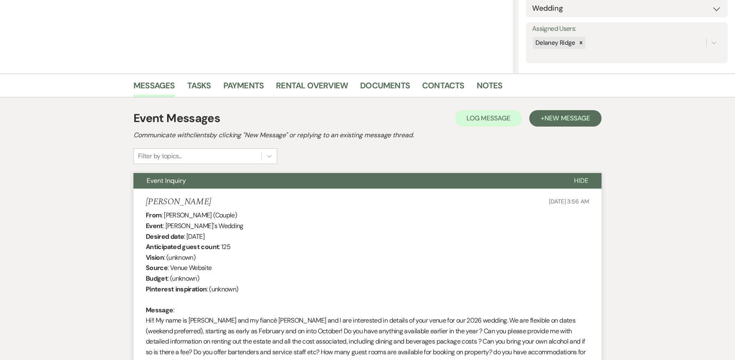
scroll to position [246, 0]
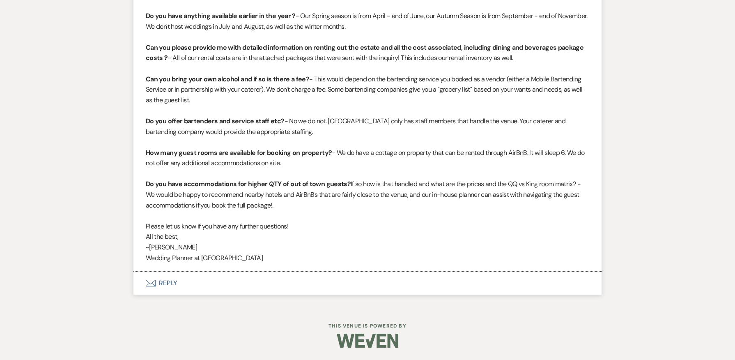
click at [253, 278] on button "Envelope Reply" at bounding box center [368, 283] width 468 height 23
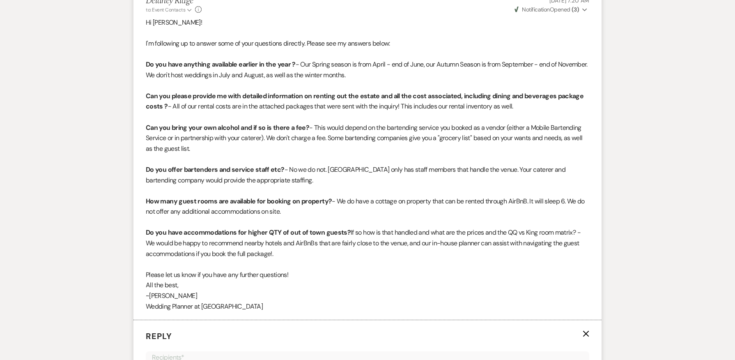
scroll to position [1172, 0]
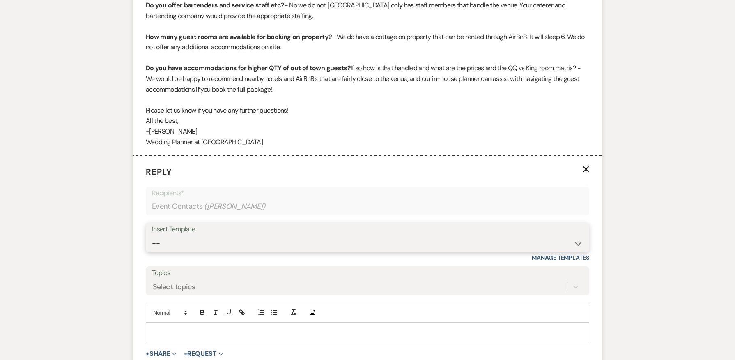
click at [287, 241] on select "-- Inquiry Follow Up - Let's Book a Tour! Booked Tour Confirmation Final Detail…" at bounding box center [367, 243] width 431 height 16
select select "958"
click at [152, 235] on select "-- Inquiry Follow Up - Let's Book a Tour! Booked Tour Confirmation Final Detail…" at bounding box center [367, 243] width 431 height 16
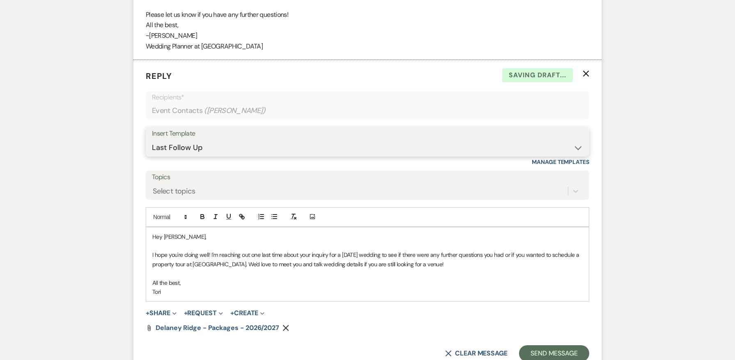
scroll to position [1295, 0]
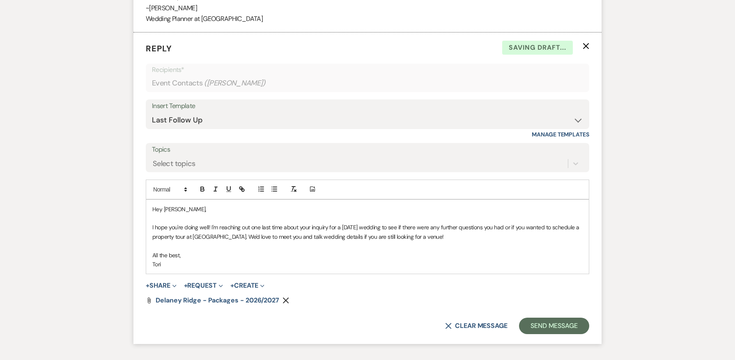
click at [357, 225] on p "I hope you're doing well! I'm reaching out one last time about your inquiry for…" at bounding box center [367, 232] width 431 height 18
click at [356, 229] on p "I hope you're doing well! I'm reaching out one last time about your inquiry for…" at bounding box center [367, 232] width 431 height 18
click at [357, 226] on p "I hope you're doing well! I'm reaching out one last time about your inquiry for…" at bounding box center [367, 232] width 431 height 18
click at [358, 226] on p "I hope you're doing well! I'm reaching out one last time about your inquiry for…" at bounding box center [367, 232] width 431 height 18
click at [547, 315] on form "Reply X Saving draft... Recipients* Event Contacts ( [PERSON_NAME] ) Insert Tem…" at bounding box center [368, 187] width 468 height 311
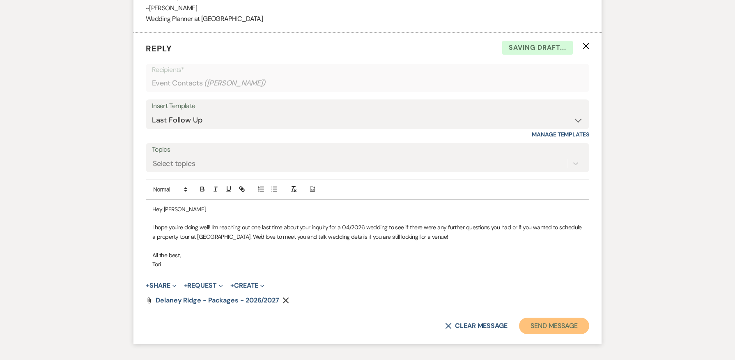
click at [551, 325] on button "Send Message" at bounding box center [554, 326] width 70 height 16
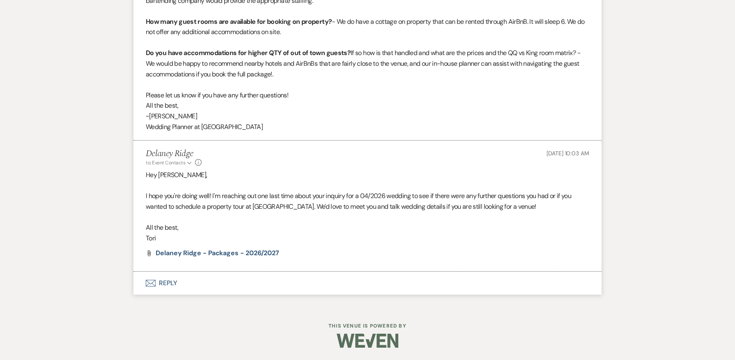
scroll to position [1187, 0]
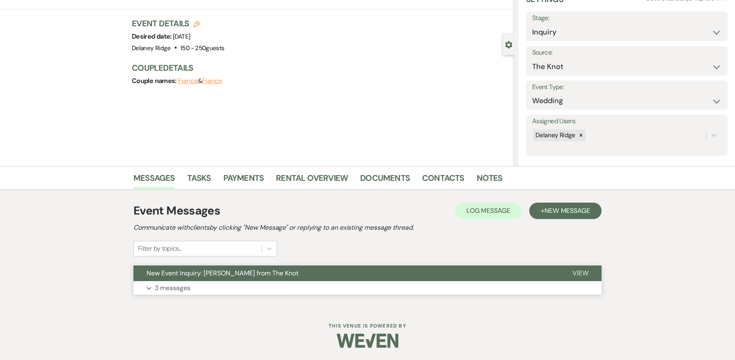
click at [410, 293] on button "Expand 3 messages" at bounding box center [368, 288] width 468 height 14
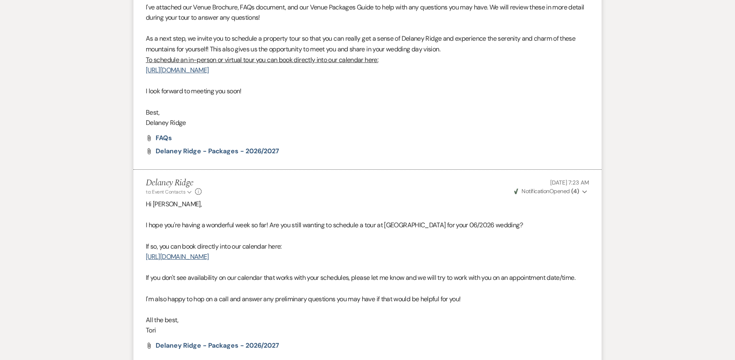
scroll to position [821, 0]
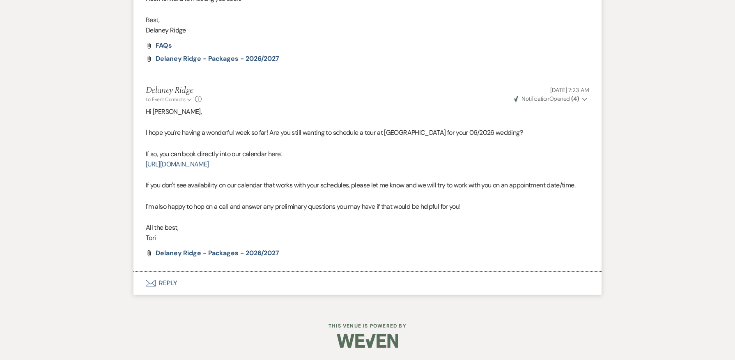
click at [309, 292] on button "Envelope Reply" at bounding box center [368, 283] width 468 height 23
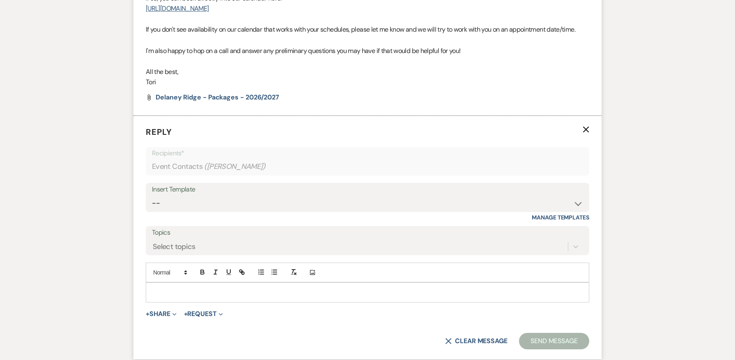
scroll to position [1069, 0]
click at [290, 205] on select "-- Inquiry Follow Up - Let's Book a Tour! Booked Tour Confirmation Final Detail…" at bounding box center [367, 202] width 431 height 16
select select "958"
click at [152, 194] on select "-- Inquiry Follow Up - Let's Book a Tour! Booked Tour Confirmation Final Detail…" at bounding box center [367, 202] width 431 height 16
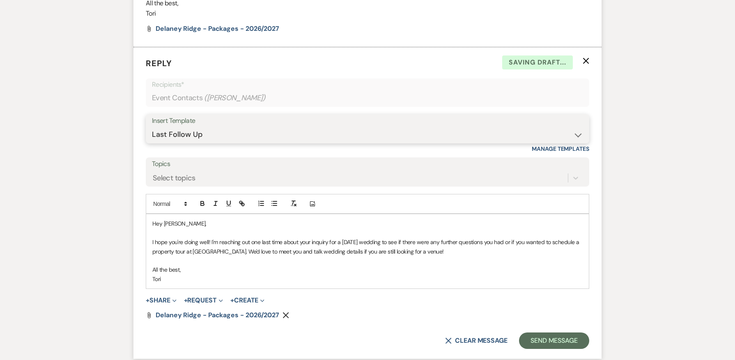
scroll to position [1151, 0]
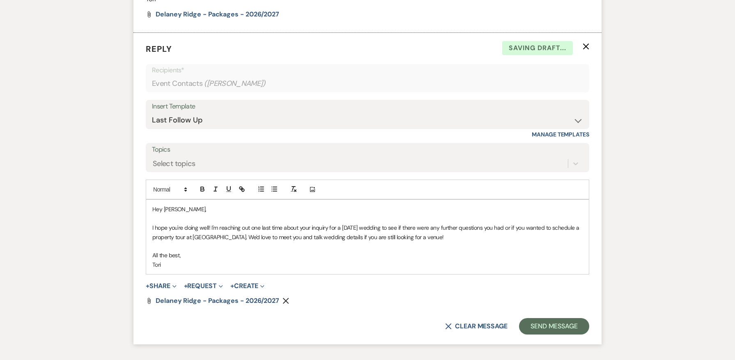
click at [359, 227] on p "I hope you're doing well! I'm reaching out one last time about your inquiry for…" at bounding box center [367, 232] width 431 height 18
click at [575, 332] on button "Send Message" at bounding box center [554, 326] width 70 height 16
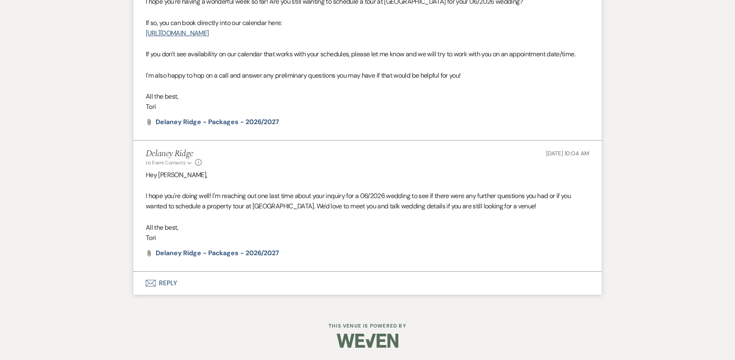
scroll to position [1044, 0]
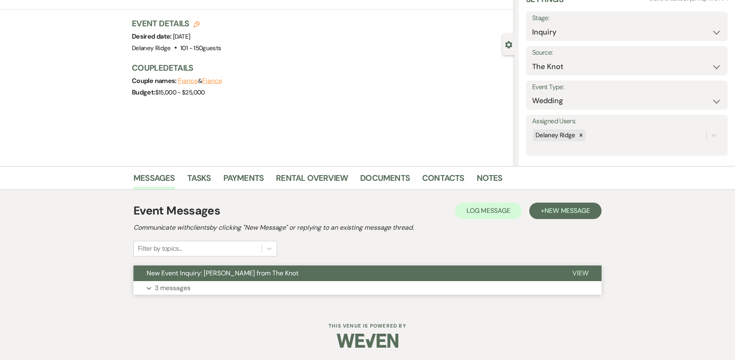
click at [388, 289] on button "Expand 3 messages" at bounding box center [368, 288] width 468 height 14
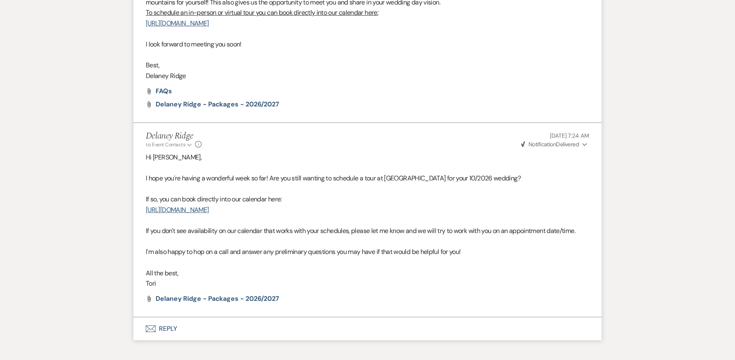
scroll to position [903, 0]
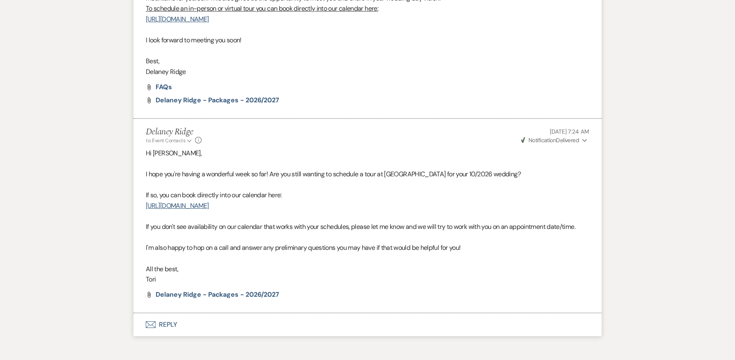
click at [289, 320] on button "Envelope Reply" at bounding box center [368, 324] width 468 height 23
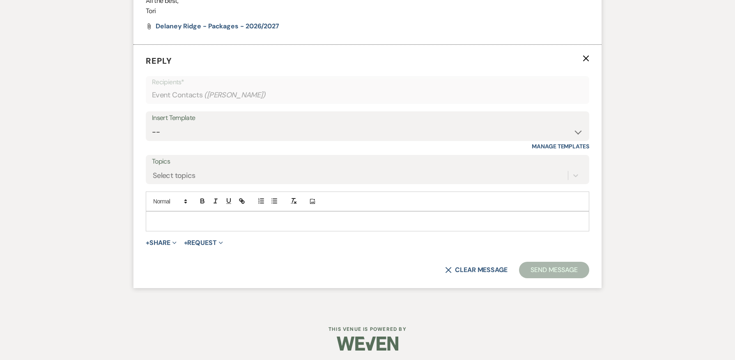
scroll to position [1174, 0]
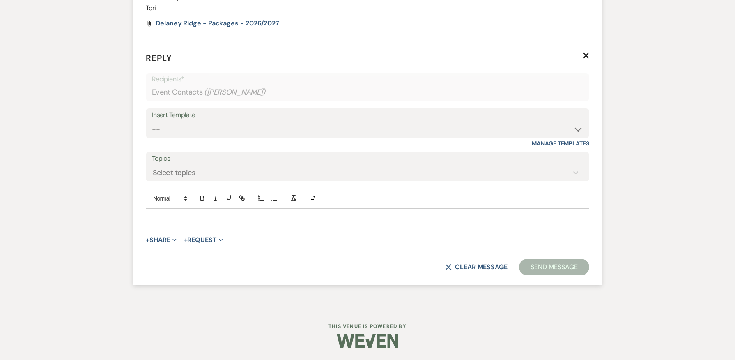
click at [271, 120] on div "Insert Template" at bounding box center [367, 115] width 431 height 12
click at [269, 126] on select "-- Inquiry Follow Up - Let's Book a Tour! Booked Tour Confirmation Final Detail…" at bounding box center [367, 129] width 431 height 16
select select "958"
click at [152, 121] on select "-- Inquiry Follow Up - Let's Book a Tour! Booked Tour Confirmation Final Detail…" at bounding box center [367, 129] width 431 height 16
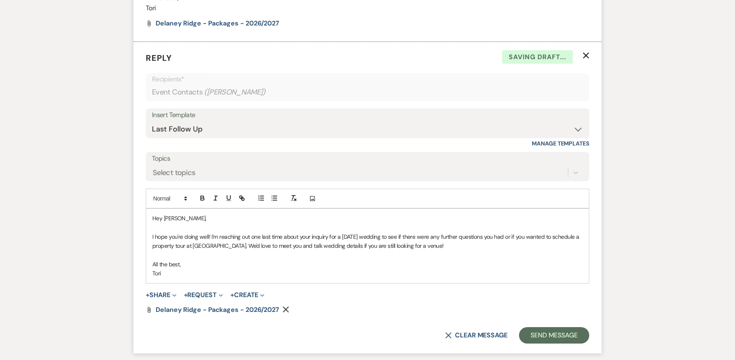
click at [357, 238] on p "I hope you're doing well! I'm reaching out one last time about your inquiry for…" at bounding box center [367, 241] width 431 height 18
click at [369, 236] on p "I hope you're doing well! I'm reaching out one last time about your inquiry for…" at bounding box center [367, 241] width 431 height 18
click at [357, 238] on p "I hope you're doing well! I'm reaching out one last time about your inquiry for…" at bounding box center [367, 241] width 431 height 18
click at [546, 332] on button "Send Message" at bounding box center [554, 335] width 70 height 16
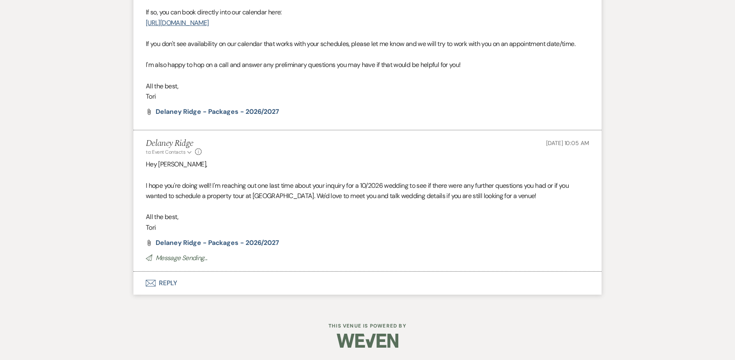
scroll to position [1075, 0]
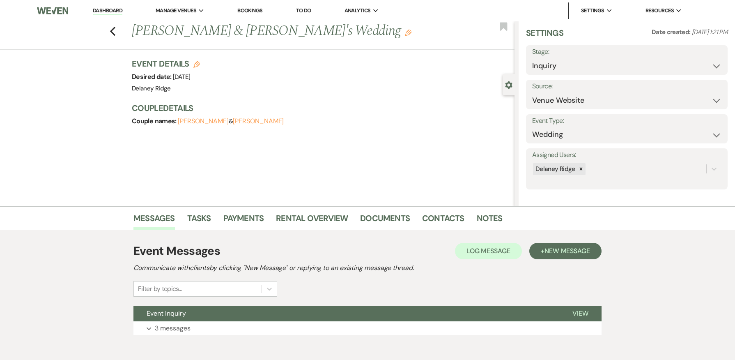
scroll to position [7, 0]
click at [321, 329] on button "Expand 3 messages" at bounding box center [368, 328] width 468 height 14
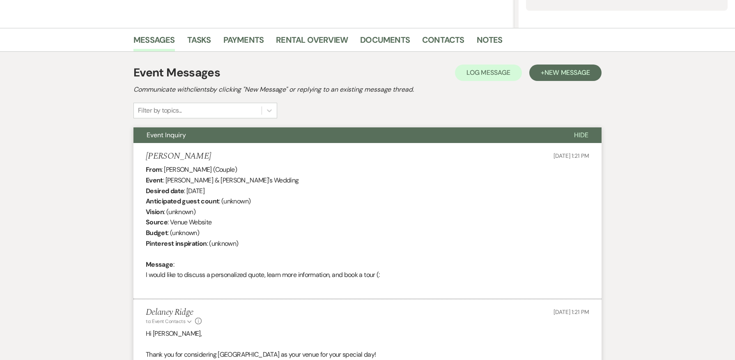
scroll to position [205, 0]
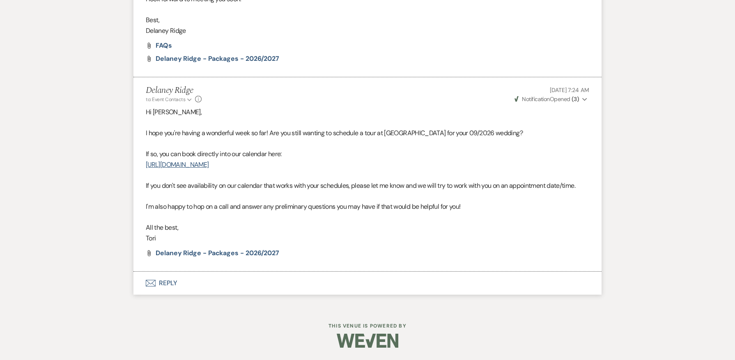
click at [366, 289] on button "Envelope Reply" at bounding box center [368, 283] width 468 height 23
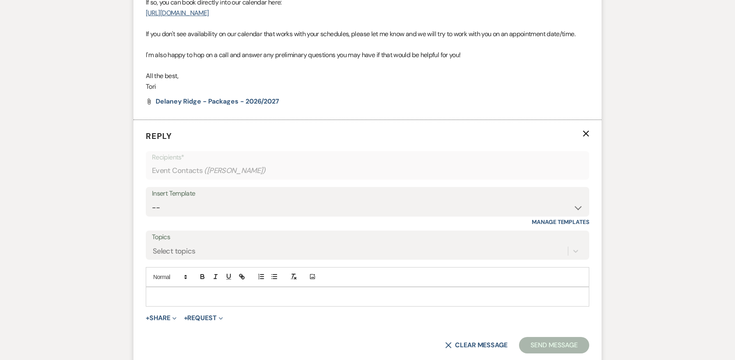
scroll to position [828, 0]
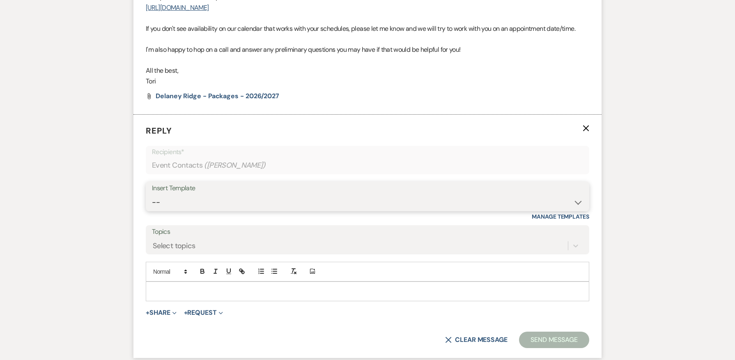
click at [255, 202] on select "-- Inquiry Follow Up - Let's Book a Tour! Booked Tour Confirmation Final Detail…" at bounding box center [367, 202] width 431 height 16
select select "958"
click at [152, 194] on select "-- Inquiry Follow Up - Let's Book a Tour! Booked Tour Confirmation Final Detail…" at bounding box center [367, 202] width 431 height 16
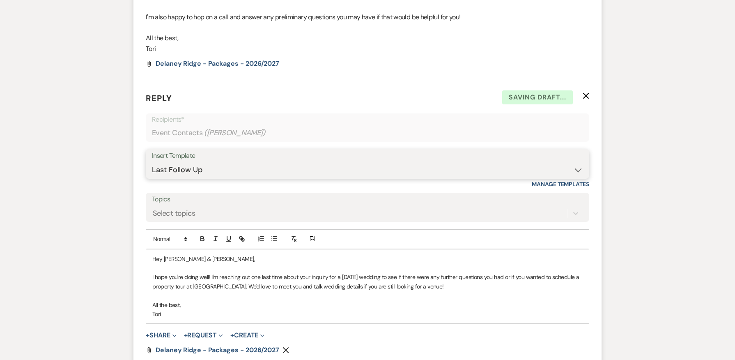
scroll to position [910, 0]
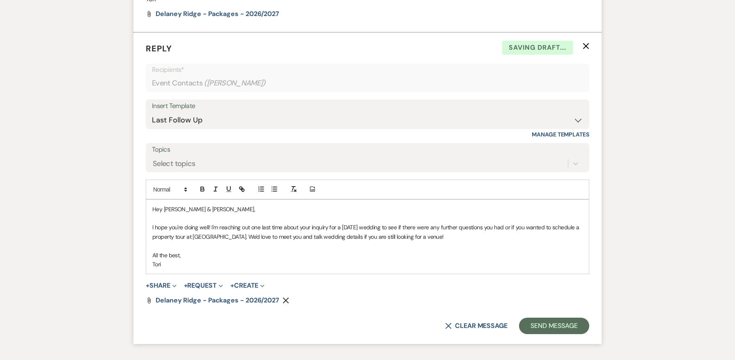
click at [361, 223] on p "I hope you're doing well! I'm reaching out one last time about your inquiry for…" at bounding box center [367, 232] width 431 height 18
click at [588, 325] on button "Send Message" at bounding box center [554, 326] width 70 height 16
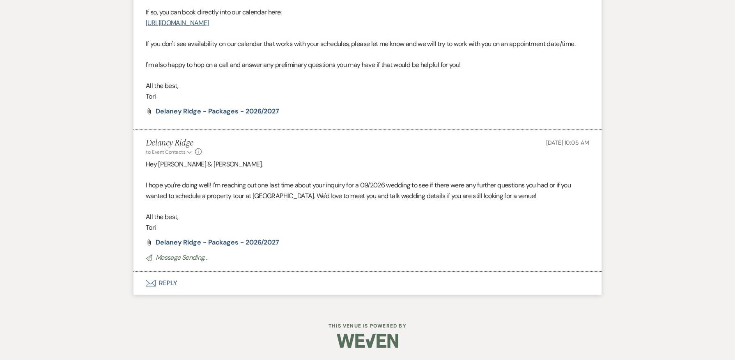
scroll to position [802, 0]
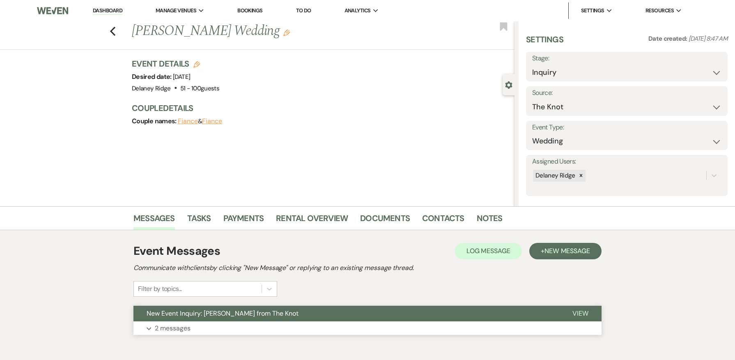
click at [371, 330] on button "Expand 2 messages" at bounding box center [368, 328] width 468 height 14
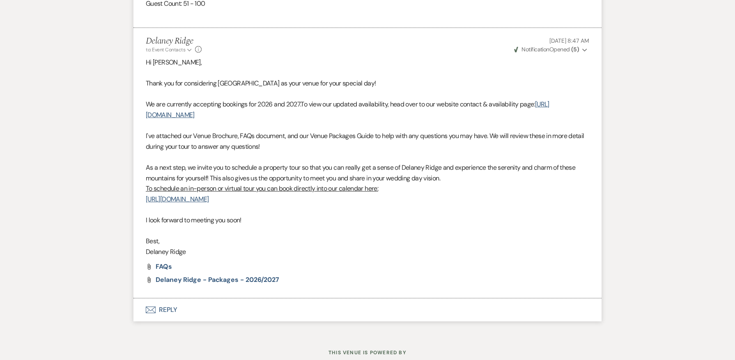
scroll to position [729, 0]
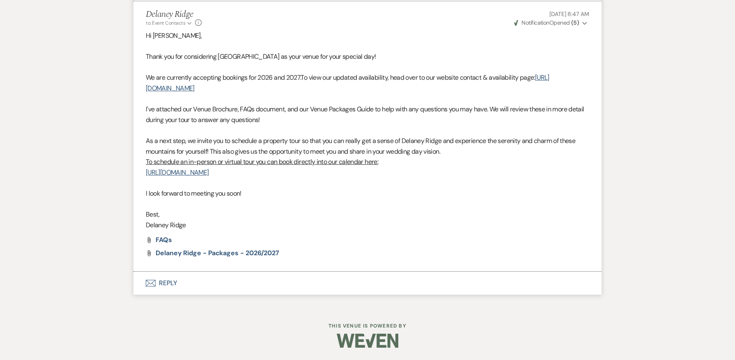
click at [275, 284] on button "Envelope Reply" at bounding box center [368, 283] width 468 height 23
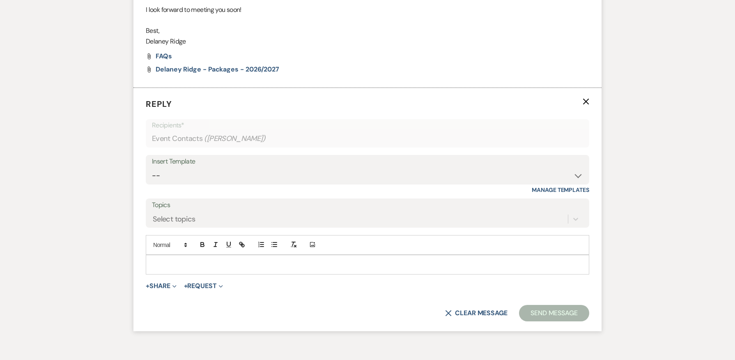
scroll to position [918, 0]
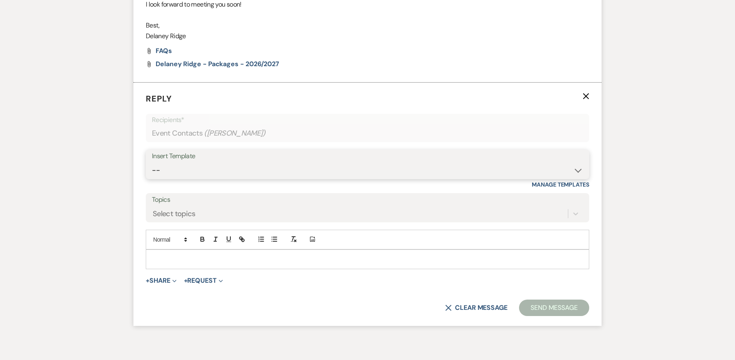
click at [267, 171] on select "-- Inquiry Follow Up - Let's Book a Tour! Booked Tour Confirmation Final Detail…" at bounding box center [367, 170] width 431 height 16
select select "851"
click at [152, 162] on select "-- Inquiry Follow Up - Let's Book a Tour! Booked Tour Confirmation Final Detail…" at bounding box center [367, 170] width 431 height 16
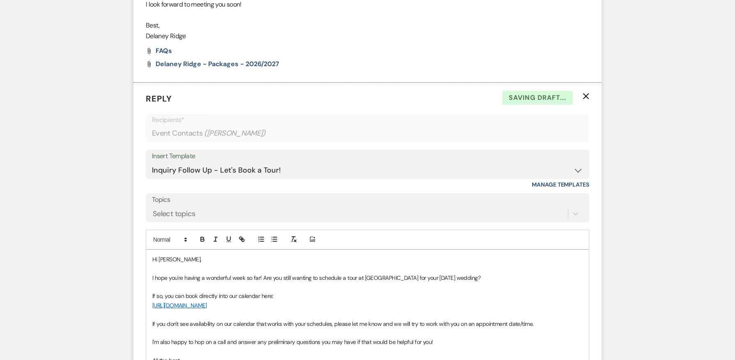
click at [434, 276] on p "I hope you're having a wonderful week so far! Are you still wanting to schedule…" at bounding box center [367, 277] width 431 height 9
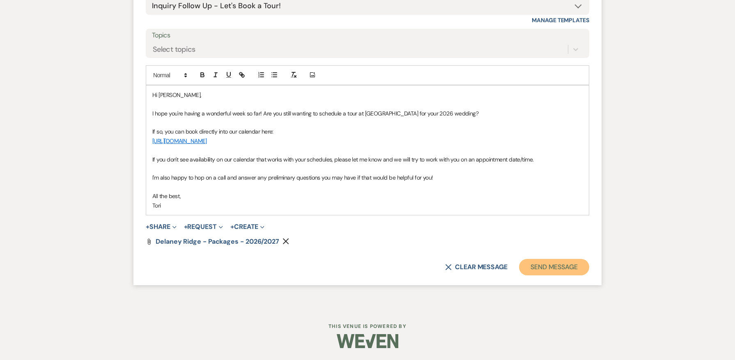
click at [542, 272] on button "Send Message" at bounding box center [554, 267] width 70 height 16
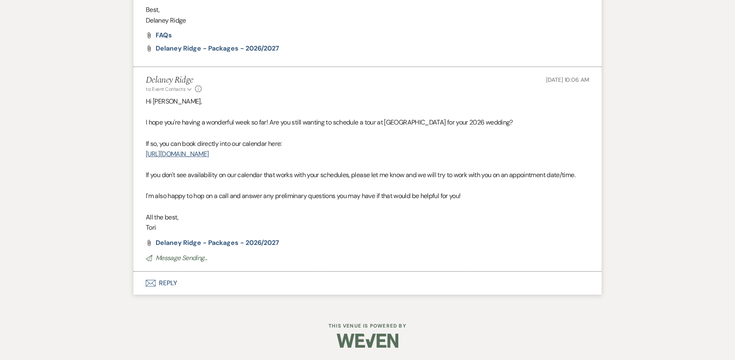
scroll to position [923, 0]
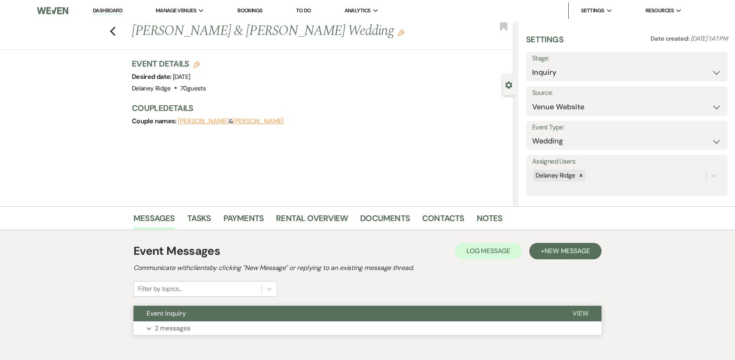
click at [329, 320] on button "Event Inquiry" at bounding box center [347, 314] width 426 height 16
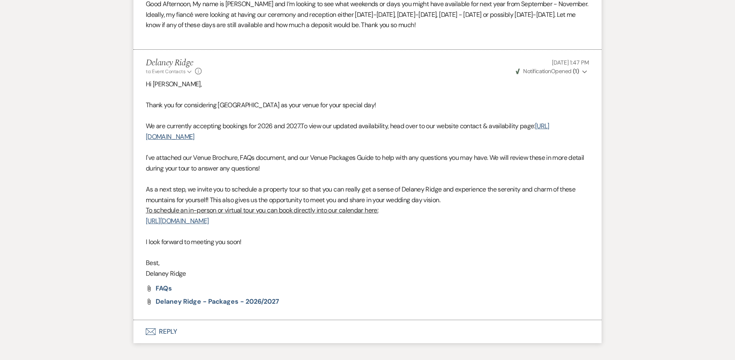
scroll to position [493, 0]
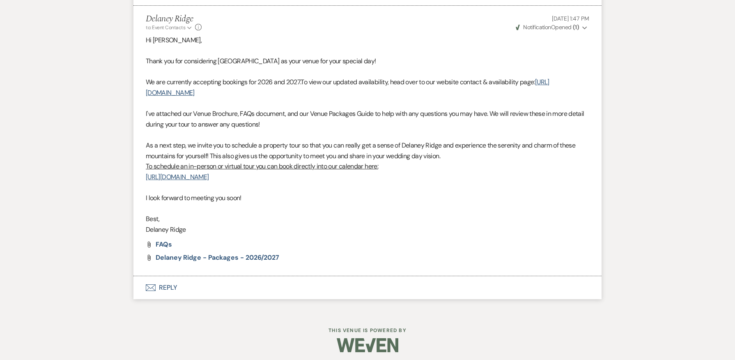
click at [239, 293] on button "Envelope Reply" at bounding box center [368, 287] width 468 height 23
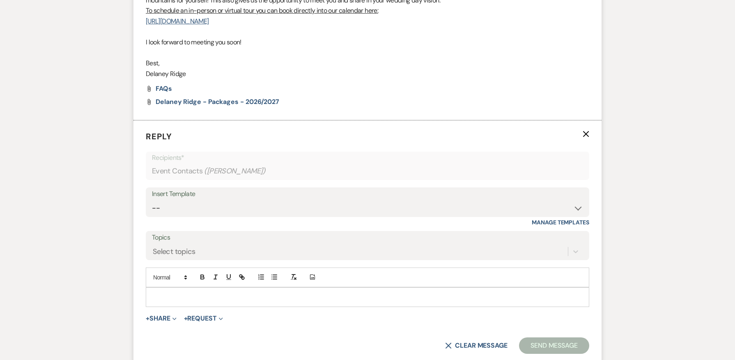
scroll to position [654, 0]
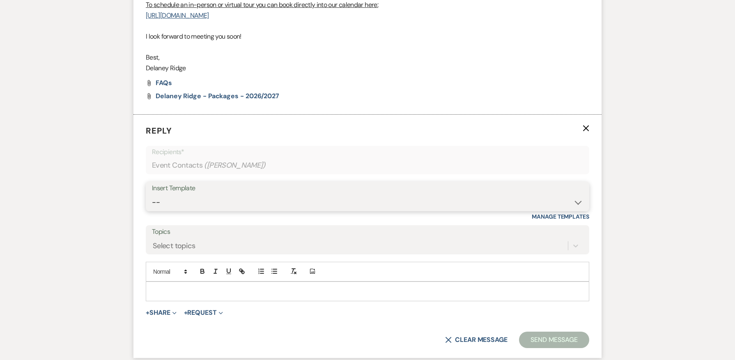
click at [242, 201] on select "-- Inquiry Follow Up - Let's Book a Tour! Booked Tour Confirmation Final Detail…" at bounding box center [367, 202] width 431 height 16
select select "851"
click at [152, 194] on select "-- Inquiry Follow Up - Let's Book a Tour! Booked Tour Confirmation Final Detail…" at bounding box center [367, 202] width 431 height 16
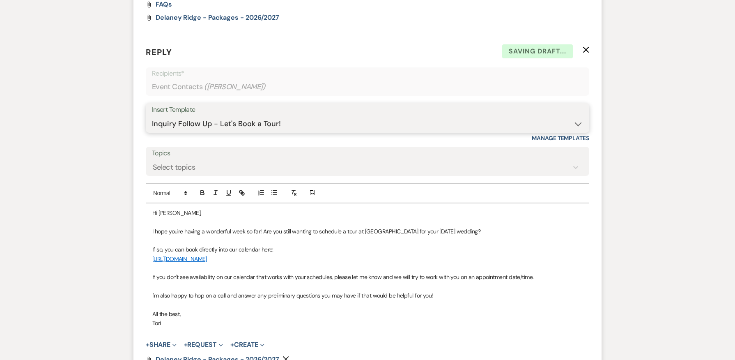
scroll to position [737, 0]
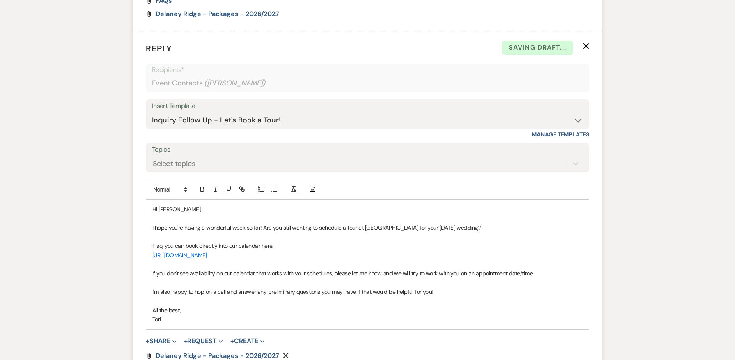
click at [435, 223] on p "I hope you're having a wonderful week so far! Are you still wanting to schedule…" at bounding box center [367, 227] width 431 height 9
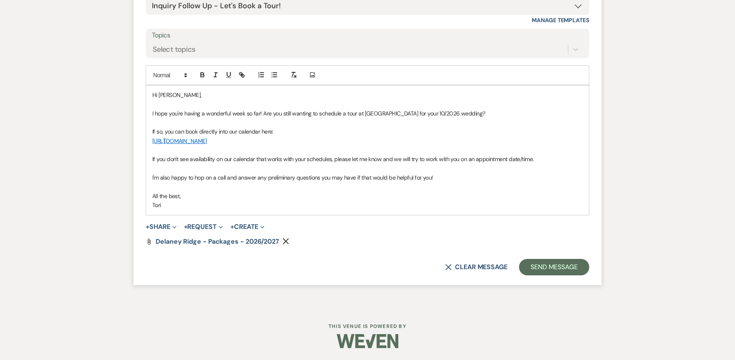
scroll to position [851, 0]
click at [573, 272] on button "Send Message" at bounding box center [554, 266] width 70 height 16
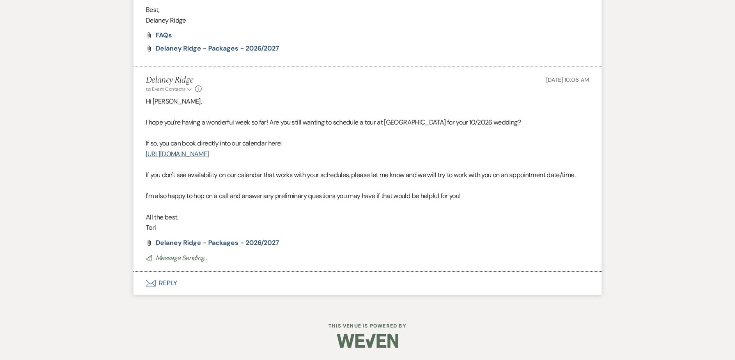
scroll to position [692, 0]
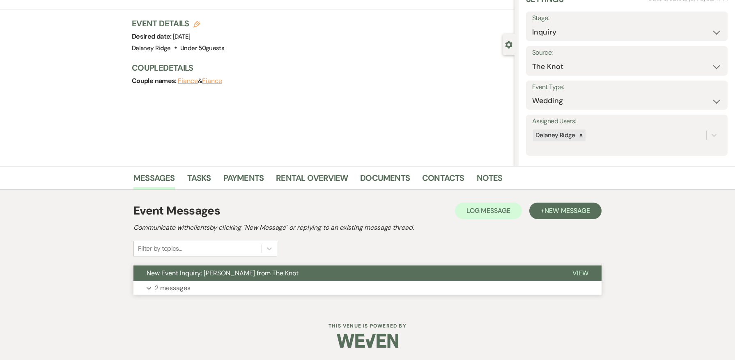
click at [310, 292] on button "Expand 2 messages" at bounding box center [368, 288] width 468 height 14
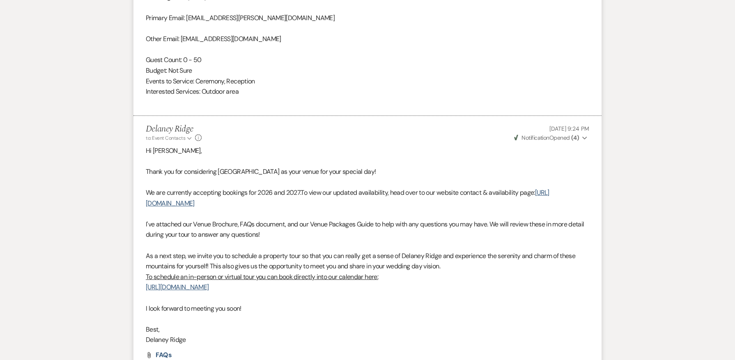
scroll to position [739, 0]
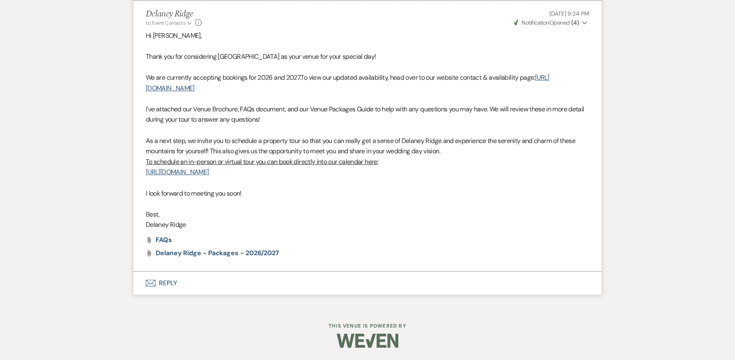
click at [242, 286] on button "Envelope Reply" at bounding box center [368, 283] width 468 height 23
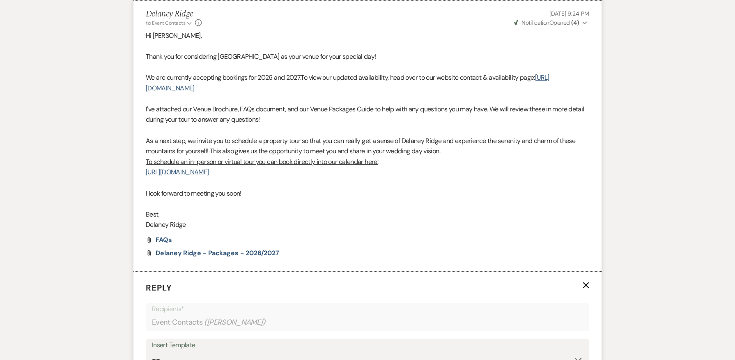
scroll to position [896, 0]
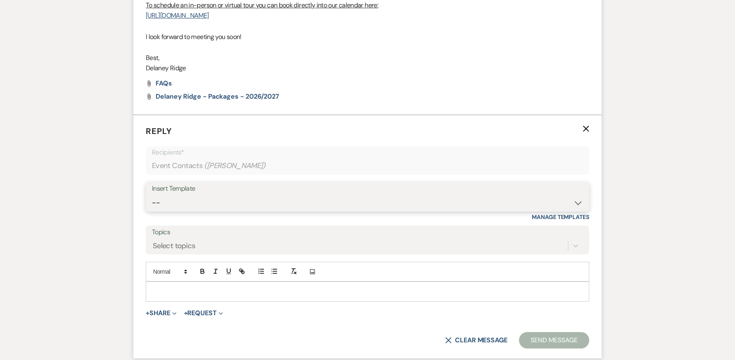
click at [242, 206] on select "-- Inquiry Follow Up - Let's Book a Tour! Booked Tour Confirmation Final Detail…" at bounding box center [367, 203] width 431 height 16
select select "851"
click at [152, 195] on select "-- Inquiry Follow Up - Let's Book a Tour! Booked Tour Confirmation Final Detail…" at bounding box center [367, 203] width 431 height 16
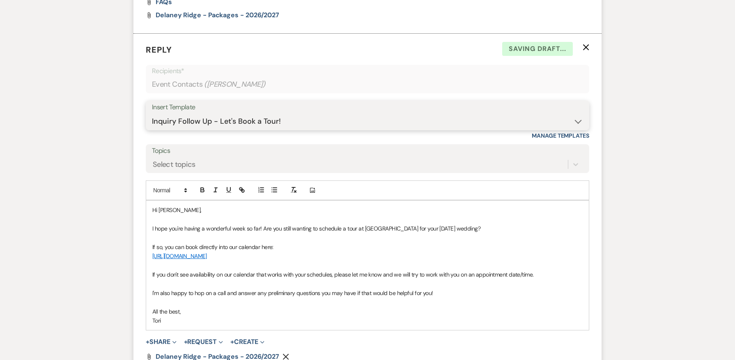
scroll to position [978, 0]
click at [437, 226] on p "I hope you're having a wonderful week so far! Are you still wanting to schedule…" at bounding box center [367, 227] width 431 height 9
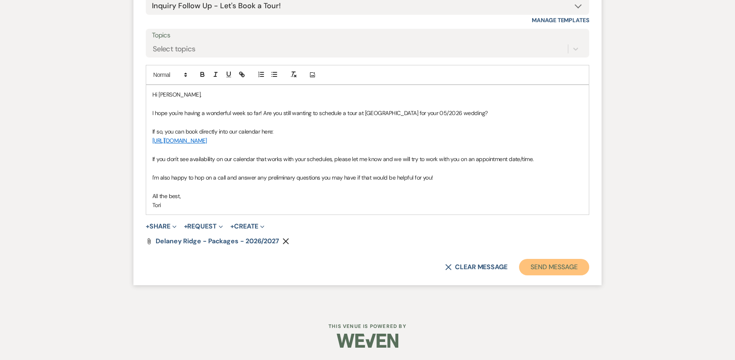
click at [560, 262] on button "Send Message" at bounding box center [554, 267] width 70 height 16
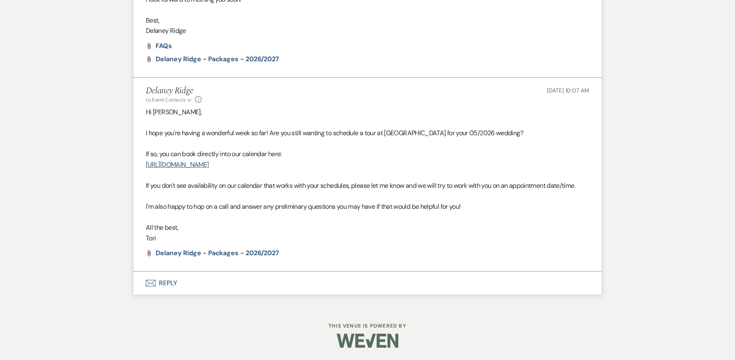
scroll to position [933, 0]
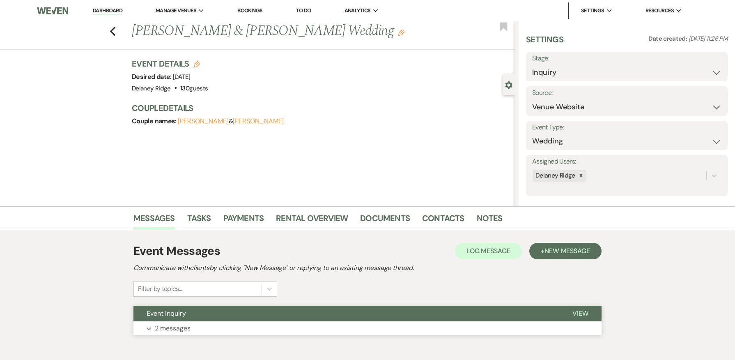
click at [327, 318] on button "Event Inquiry" at bounding box center [347, 314] width 426 height 16
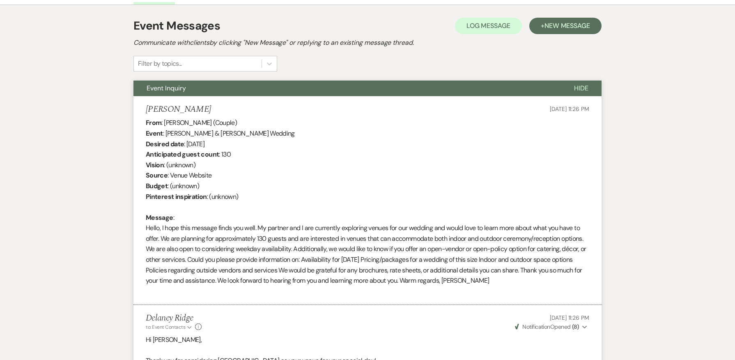
scroll to position [246, 0]
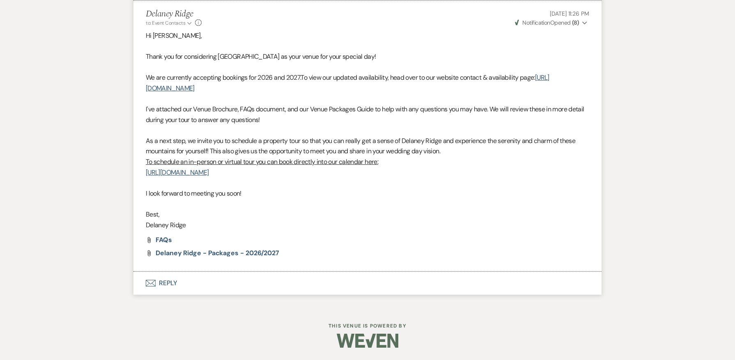
click at [306, 285] on button "Envelope Reply" at bounding box center [368, 283] width 468 height 23
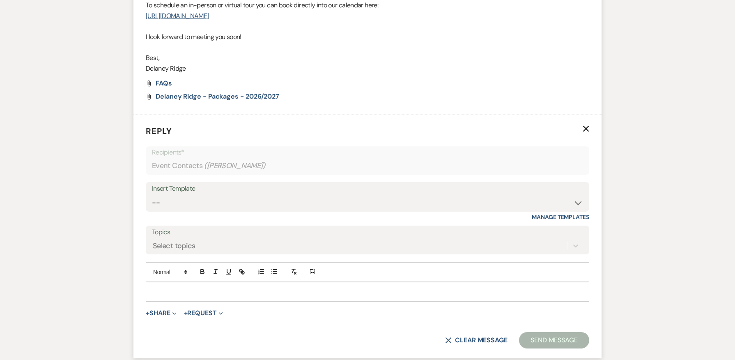
scroll to position [686, 0]
click at [313, 176] on form "Reply X Recipients* Event Contacts ( Amani Moxley ) Insert Template -- Inquiry …" at bounding box center [368, 236] width 468 height 243
click at [313, 182] on div "Insert Template -- Inquiry Follow Up - Let's Book a Tour! Booked Tour Confirmat…" at bounding box center [368, 197] width 444 height 30
click at [313, 193] on div "Insert Template" at bounding box center [367, 188] width 431 height 12
click at [315, 199] on select "-- Inquiry Follow Up - Let's Book a Tour! Booked Tour Confirmation Final Detail…" at bounding box center [367, 202] width 431 height 16
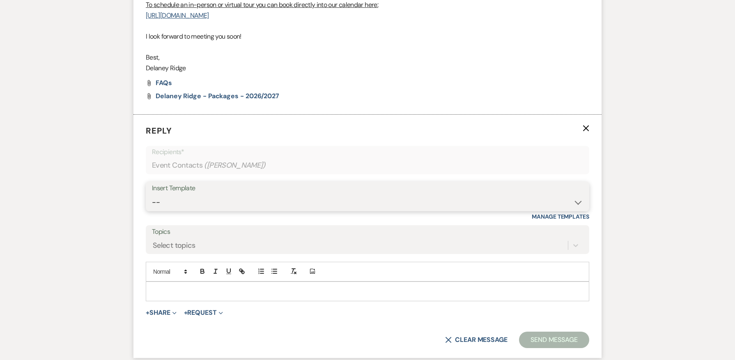
select select "851"
click at [152, 194] on select "-- Inquiry Follow Up - Let's Book a Tour! Booked Tour Confirmation Final Detail…" at bounding box center [367, 202] width 431 height 16
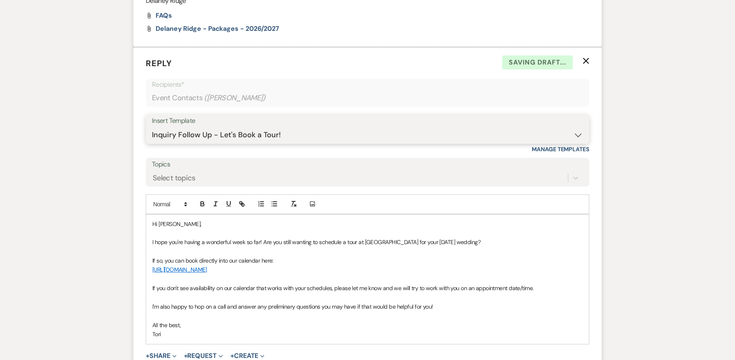
scroll to position [768, 0]
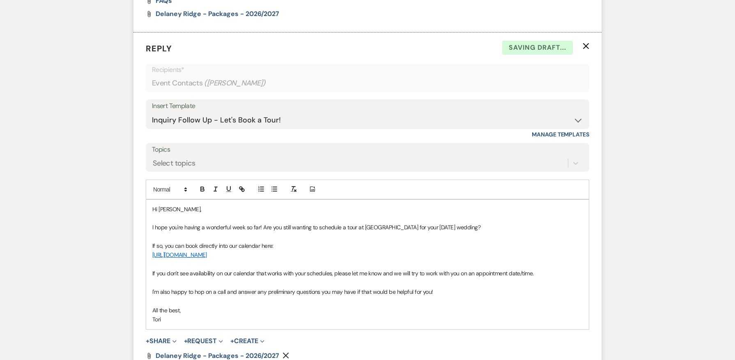
click at [430, 226] on p "I hope you're having a wonderful week so far! Are you still wanting to schedule…" at bounding box center [367, 227] width 431 height 9
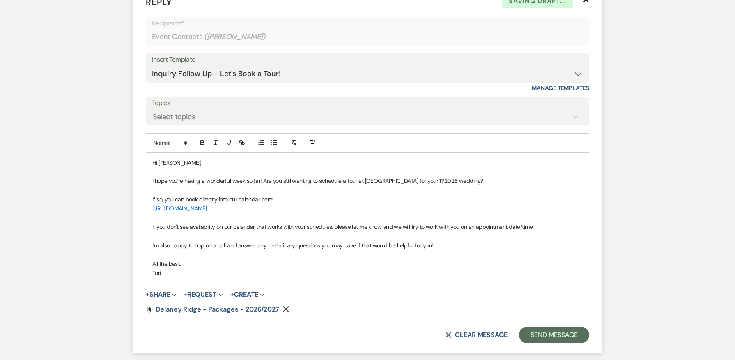
scroll to position [882, 0]
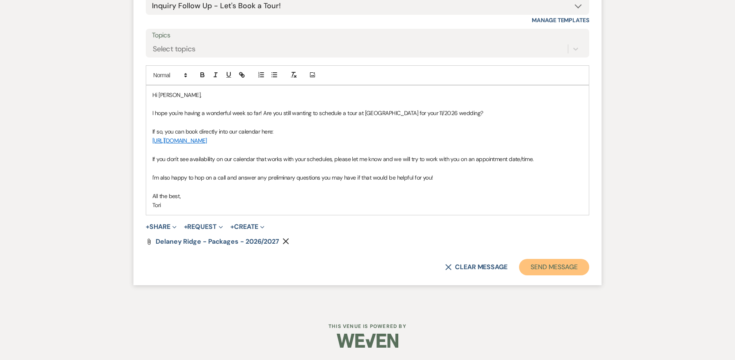
click at [534, 270] on button "Send Message" at bounding box center [554, 267] width 70 height 16
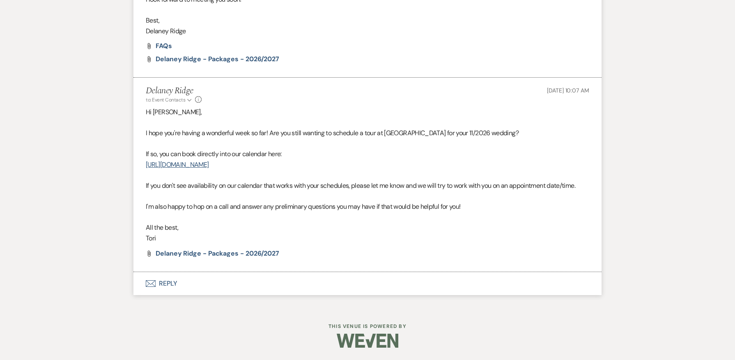
scroll to position [723, 0]
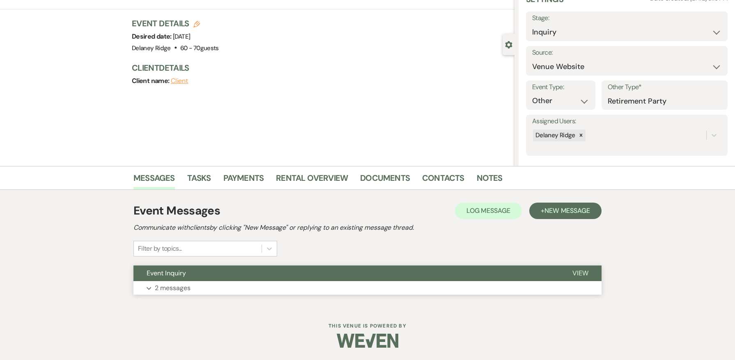
click at [411, 292] on button "Expand 2 messages" at bounding box center [368, 288] width 468 height 14
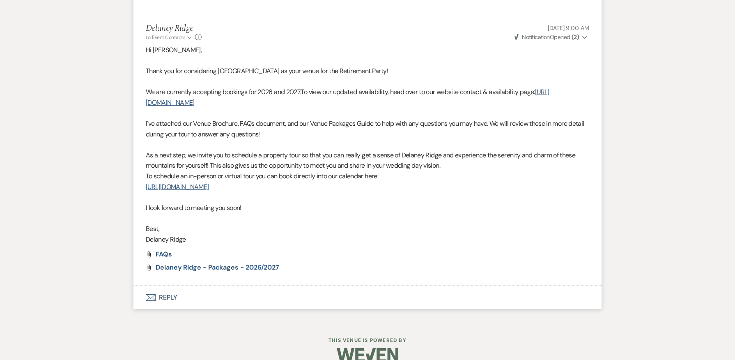
scroll to position [477, 0]
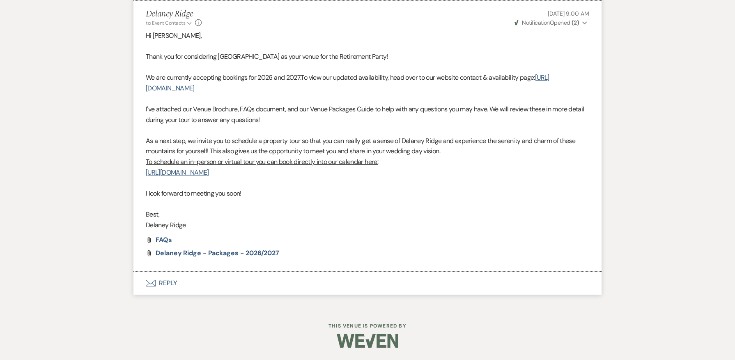
click at [239, 276] on button "Envelope Reply" at bounding box center [368, 283] width 468 height 23
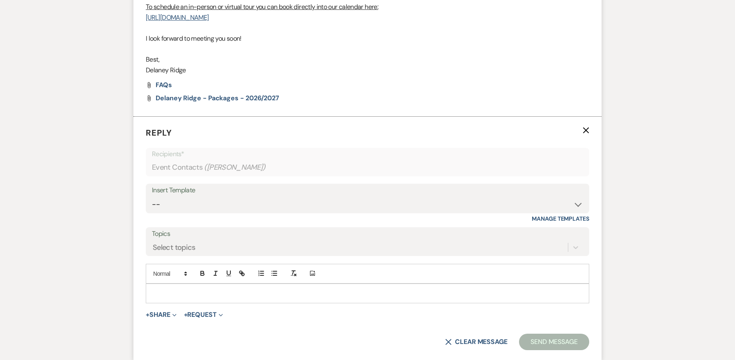
scroll to position [633, 0]
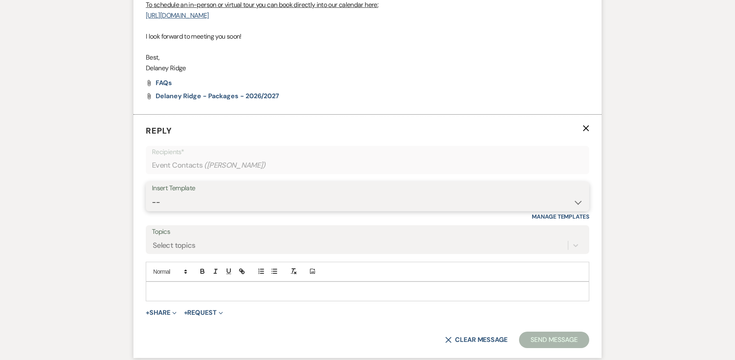
click at [244, 199] on select "-- Inquiry Follow Up - Let's Book a Tour! Booked Tour Confirmation Final Detail…" at bounding box center [367, 202] width 431 height 16
select select "851"
click at [152, 194] on select "-- Inquiry Follow Up - Let's Book a Tour! Booked Tour Confirmation Final Detail…" at bounding box center [367, 202] width 431 height 16
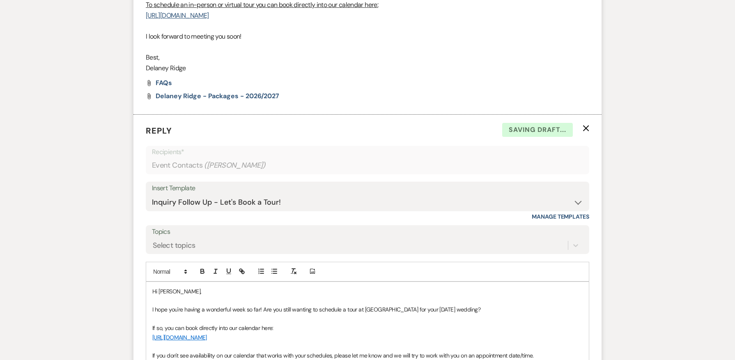
click at [438, 307] on p "I hope you're having a wonderful week so far! Are you still wanting to schedule…" at bounding box center [367, 309] width 431 height 9
drag, startPoint x: 481, startPoint y: 308, endPoint x: 410, endPoint y: 309, distance: 71.5
click at [410, 309] on p "I hope you're having a wonderful week so far! Are you still wanting to schedule…" at bounding box center [367, 309] width 431 height 9
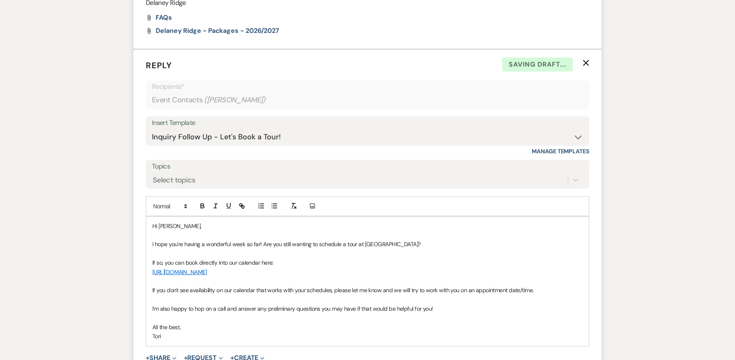
scroll to position [830, 0]
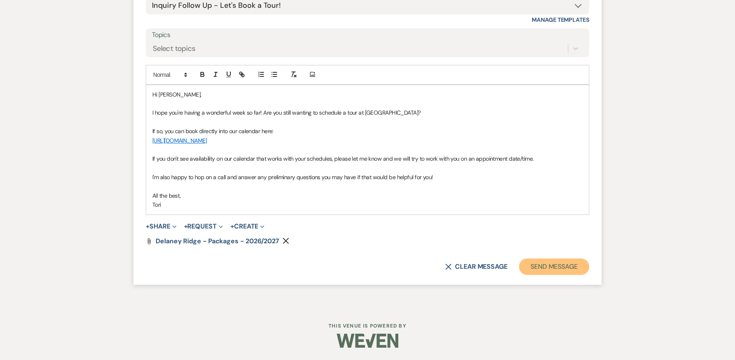
click at [550, 267] on button "Send Message" at bounding box center [554, 266] width 70 height 16
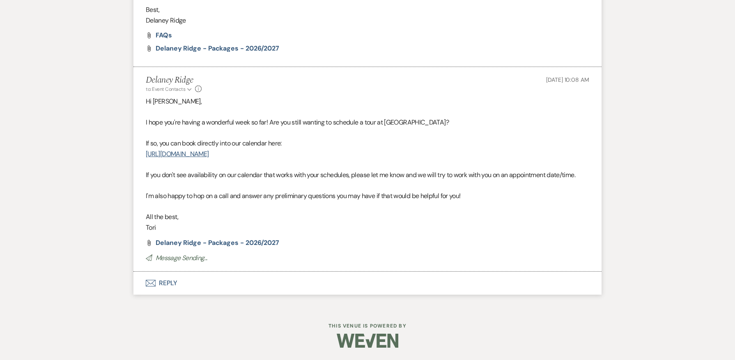
scroll to position [670, 0]
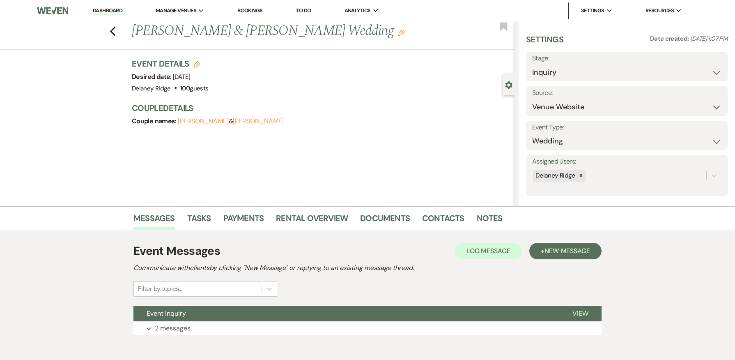
scroll to position [40, 0]
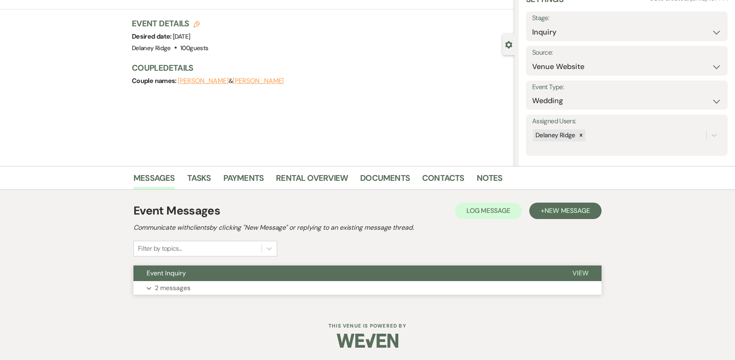
click at [454, 285] on button "Expand 2 messages" at bounding box center [368, 288] width 468 height 14
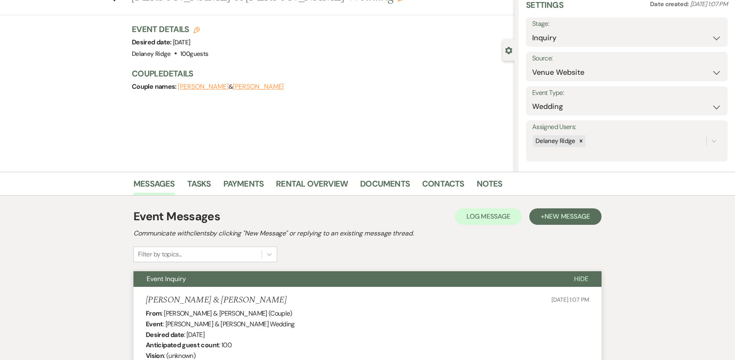
scroll to position [0, 0]
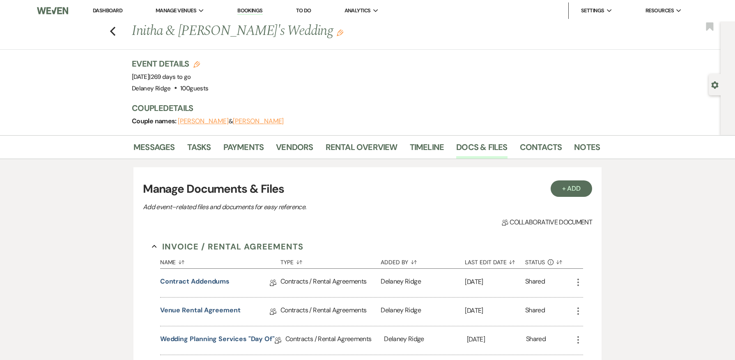
click at [112, 10] on link "Dashboard" at bounding box center [108, 10] width 30 height 7
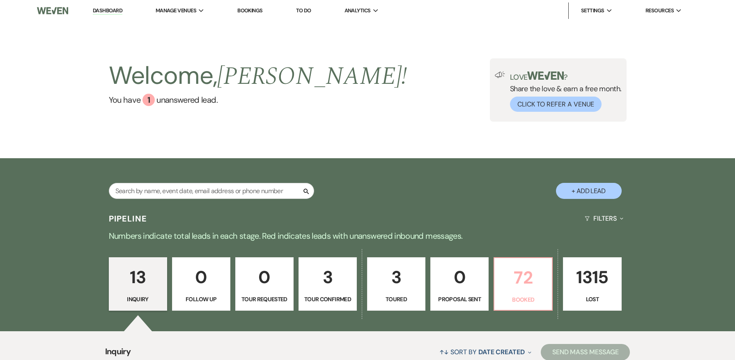
click at [520, 276] on p "72" at bounding box center [524, 278] width 48 height 28
